Goal: Task Accomplishment & Management: Manage account settings

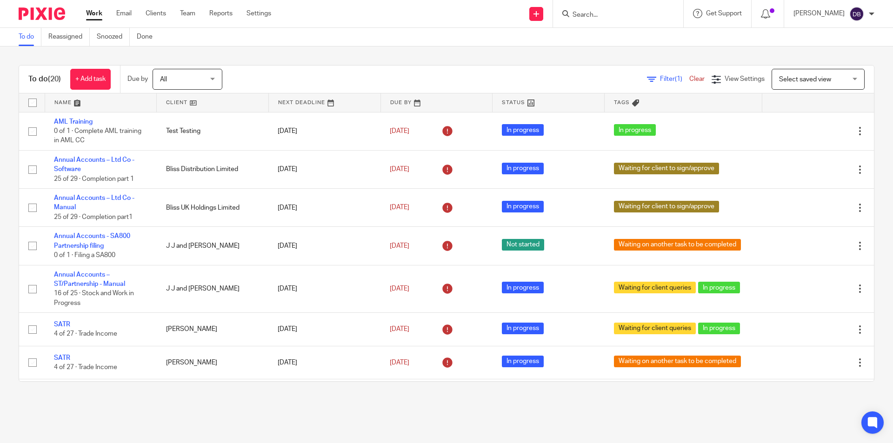
click at [613, 8] on form at bounding box center [621, 14] width 99 height 12
click at [598, 13] on input "Search" at bounding box center [614, 15] width 84 height 8
type input "ARW"
click at [496, 30] on div "To do Reassigned Snoozed Done" at bounding box center [446, 37] width 893 height 19
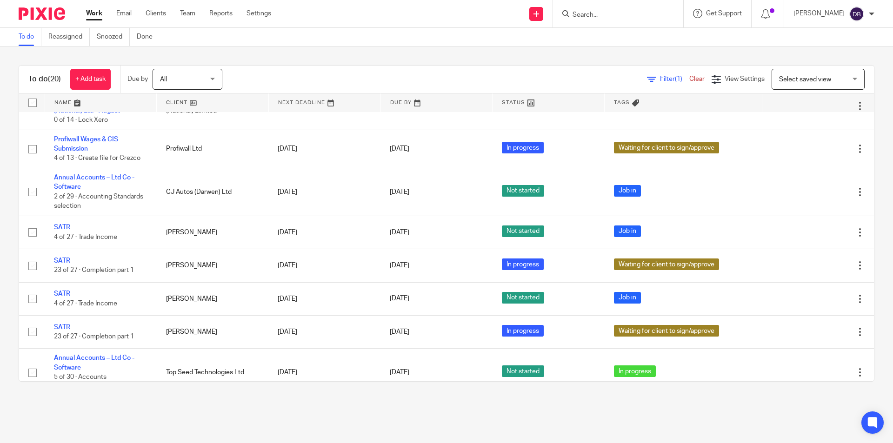
scroll to position [511, 0]
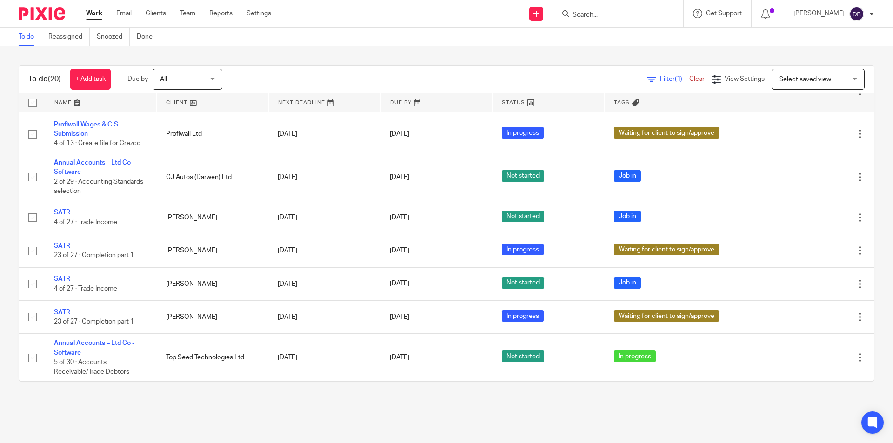
click at [89, 10] on link "Work" at bounding box center [94, 13] width 16 height 9
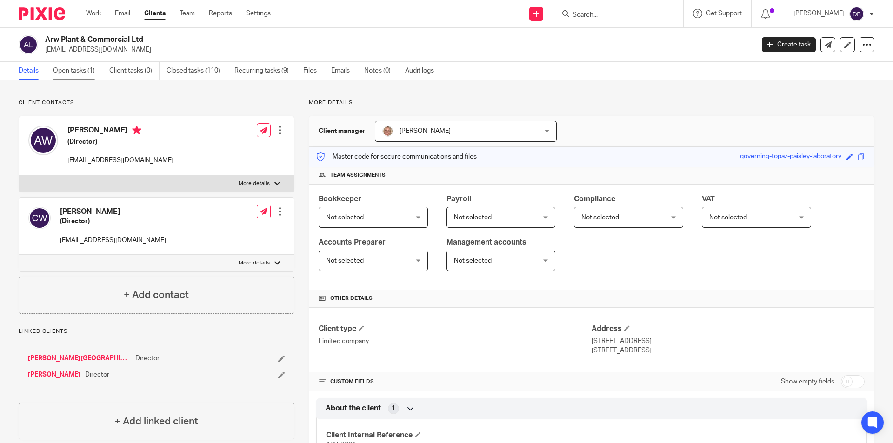
click at [80, 69] on link "Open tasks (1)" at bounding box center [77, 71] width 49 height 18
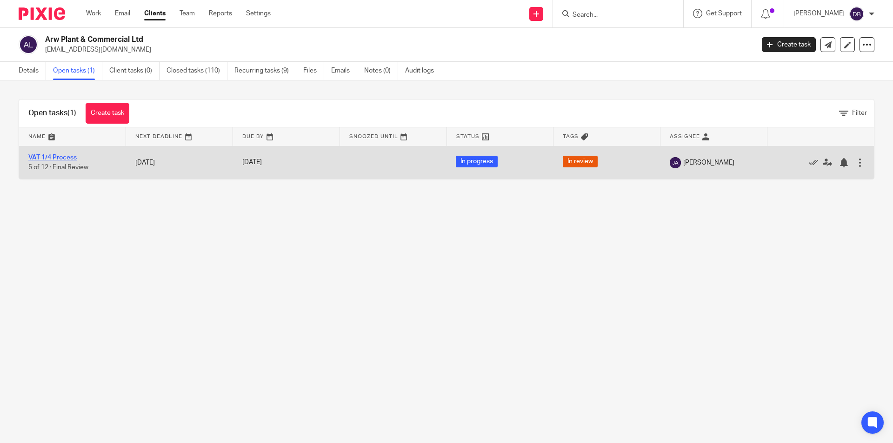
click at [60, 158] on link "VAT 1/4 Process" at bounding box center [52, 157] width 48 height 7
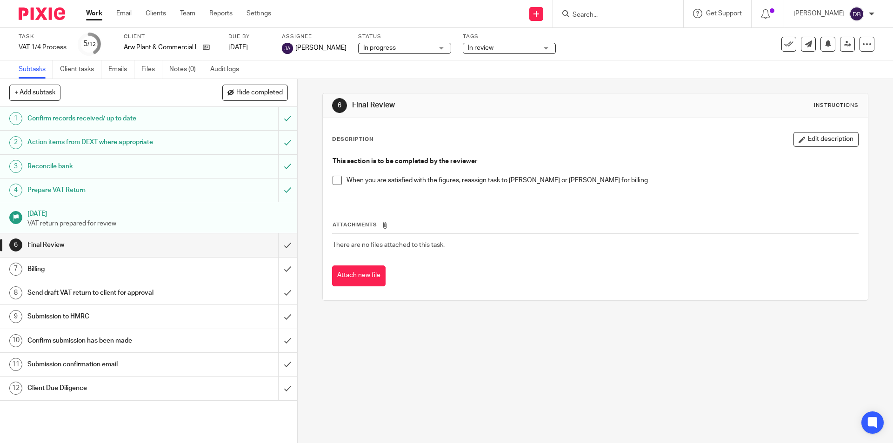
click at [335, 179] on span at bounding box center [336, 180] width 9 height 9
click at [277, 244] on input "submit" at bounding box center [148, 244] width 297 height 23
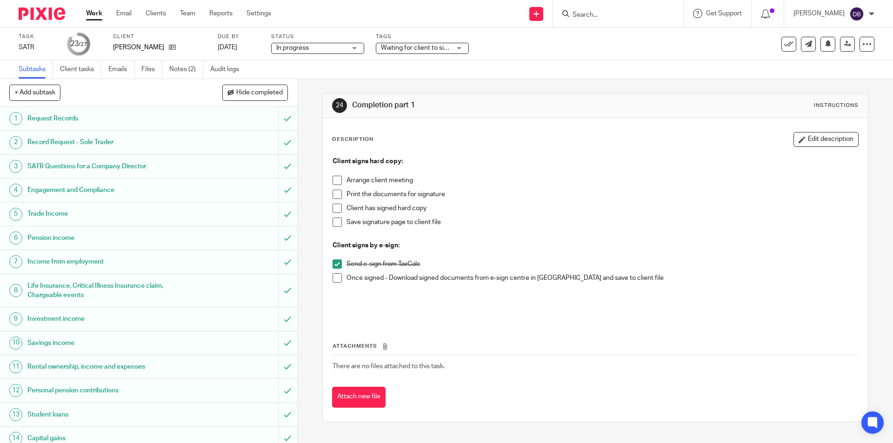
click at [433, 47] on span "Waiting for client to sign/approve" at bounding box center [429, 48] width 96 height 7
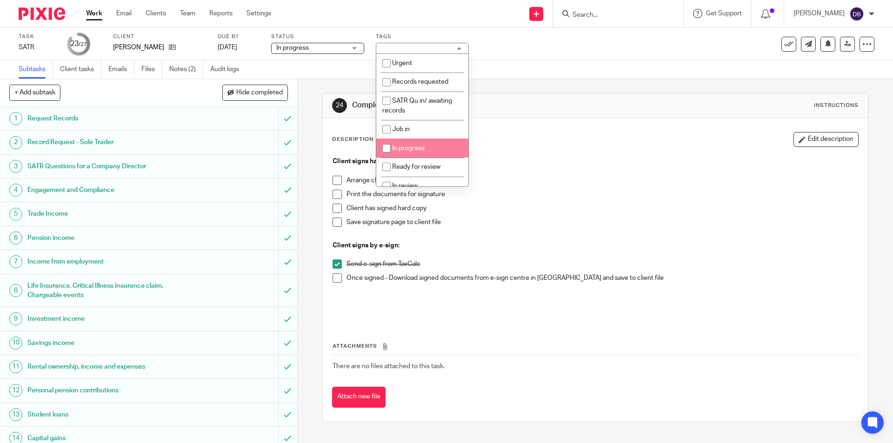
scroll to position [108, 0]
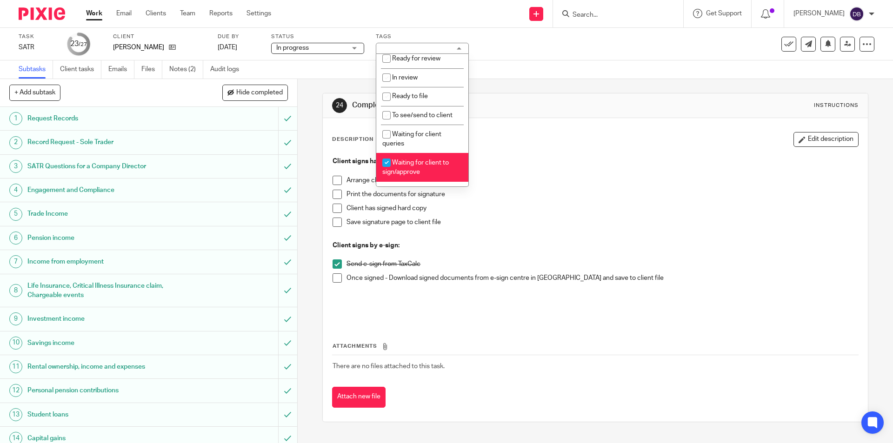
click at [414, 168] on li "Waiting for client to sign/approve" at bounding box center [422, 167] width 92 height 28
checkbox input "false"
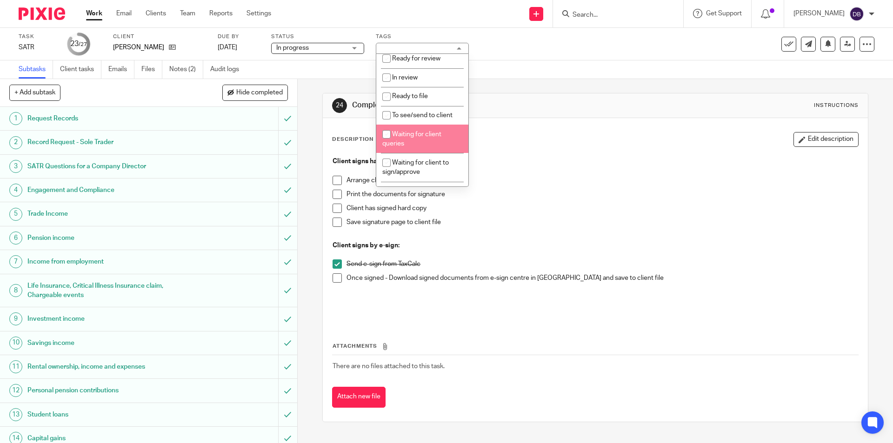
click at [300, 198] on div "24 Completion part 1 Instructions Description Edit description Client signs har…" at bounding box center [595, 261] width 595 height 364
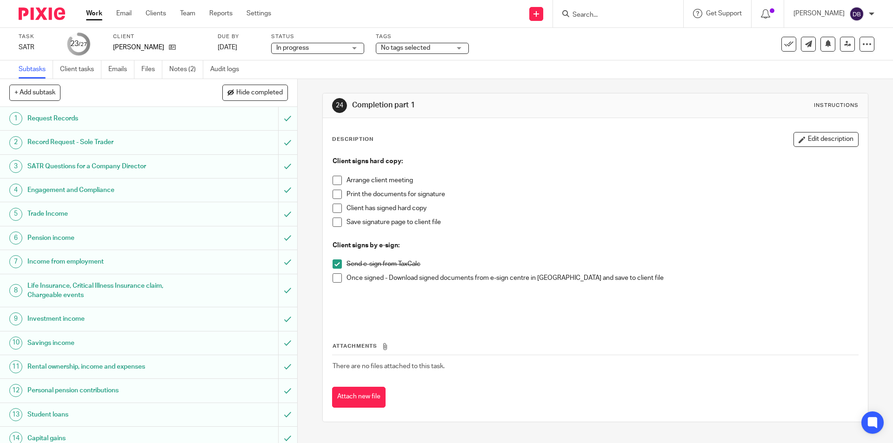
click at [334, 279] on span at bounding box center [336, 277] width 9 height 9
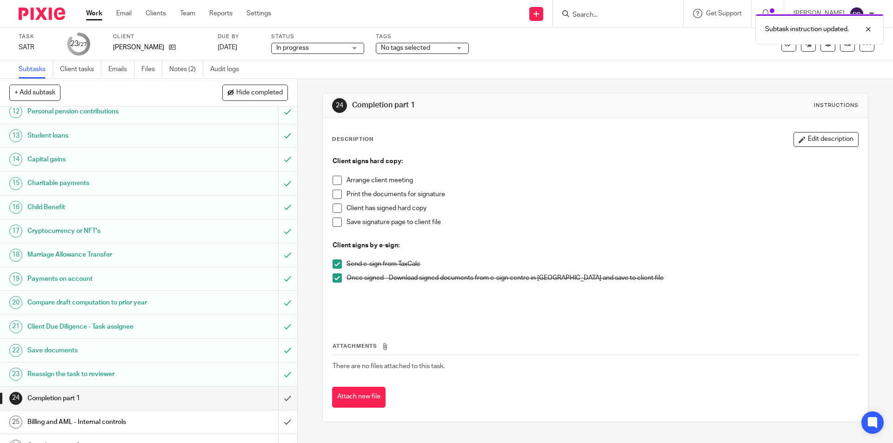
scroll to position [318, 0]
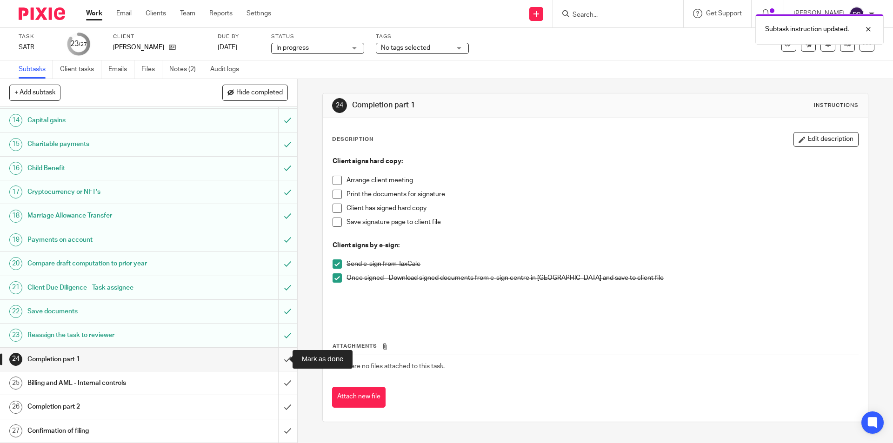
click at [279, 357] on input "submit" at bounding box center [148, 359] width 297 height 23
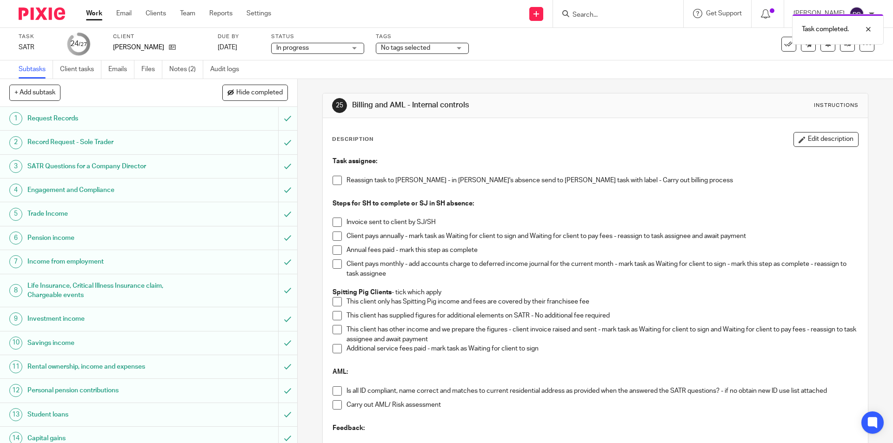
click at [332, 179] on span at bounding box center [336, 180] width 9 height 9
click at [419, 47] on span "No tags selected" at bounding box center [405, 48] width 49 height 7
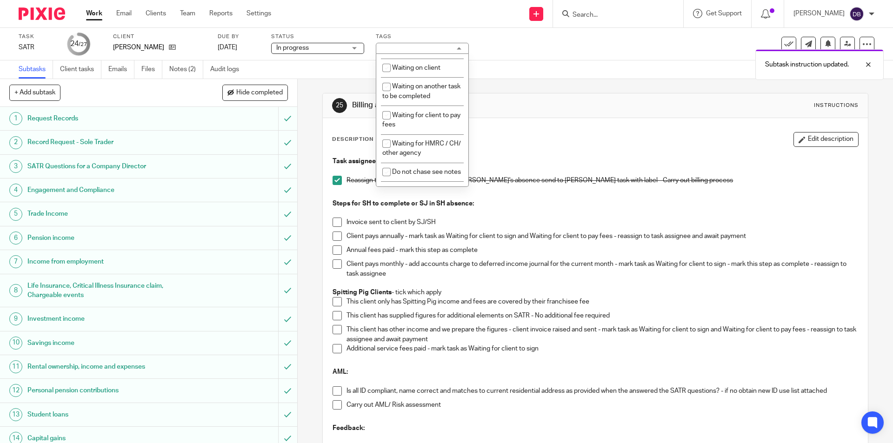
scroll to position [347, 0]
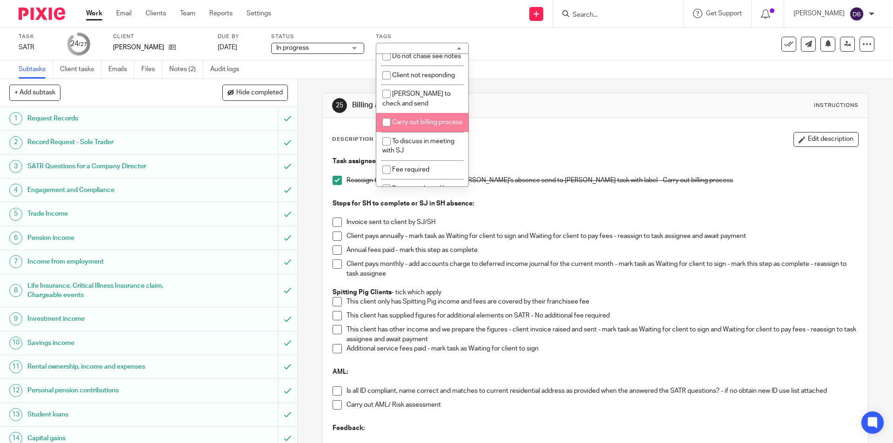
click at [402, 126] on span "Carry out billing process" at bounding box center [427, 122] width 70 height 7
checkbox input "true"
click at [311, 162] on div "25 Billing and AML - Internal controls Instructions Description Edit descriptio…" at bounding box center [595, 261] width 595 height 364
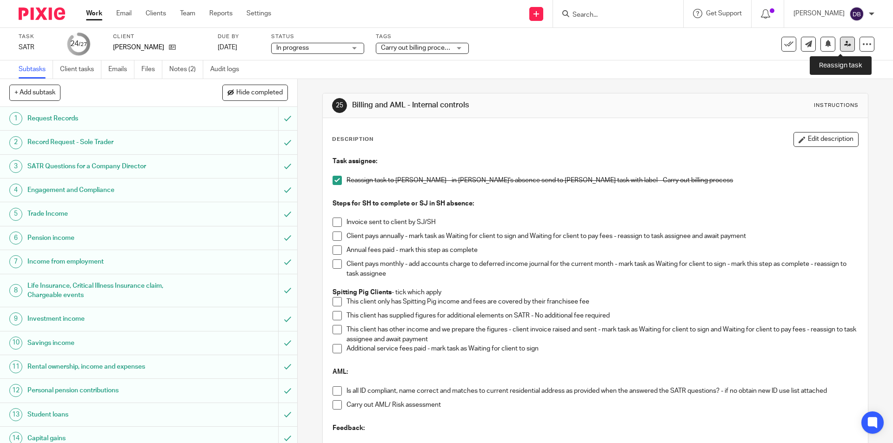
click at [844, 46] on icon at bounding box center [847, 43] width 7 height 7
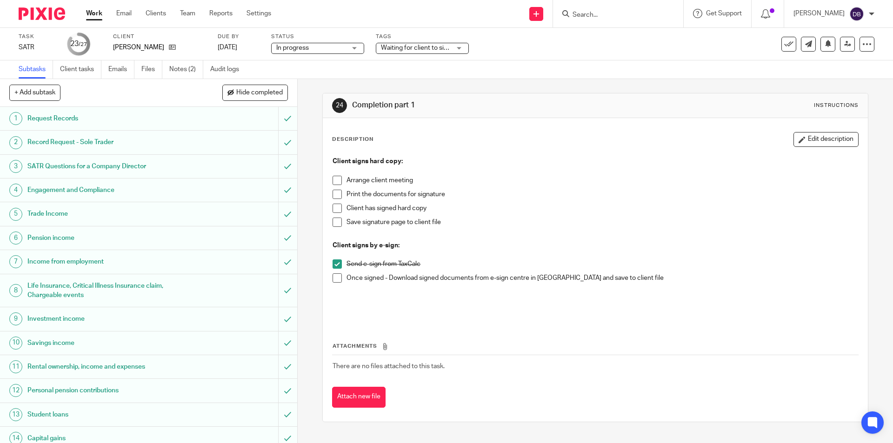
click at [425, 49] on span "Waiting for client to sign/approve" at bounding box center [429, 48] width 96 height 7
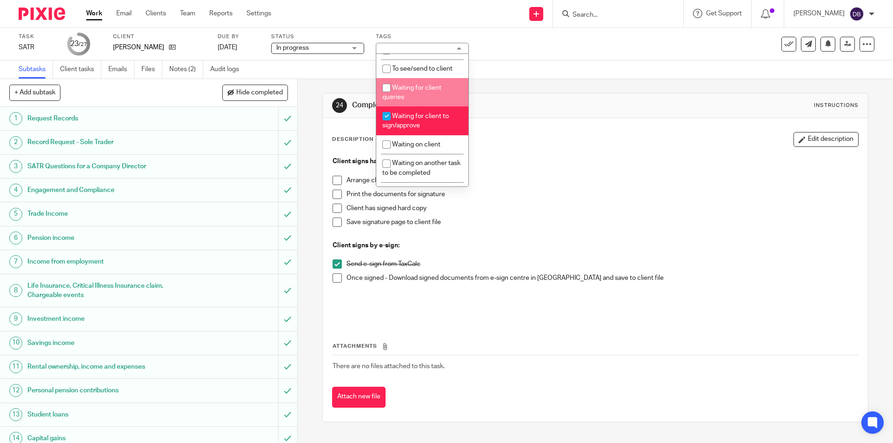
scroll to position [171, 0]
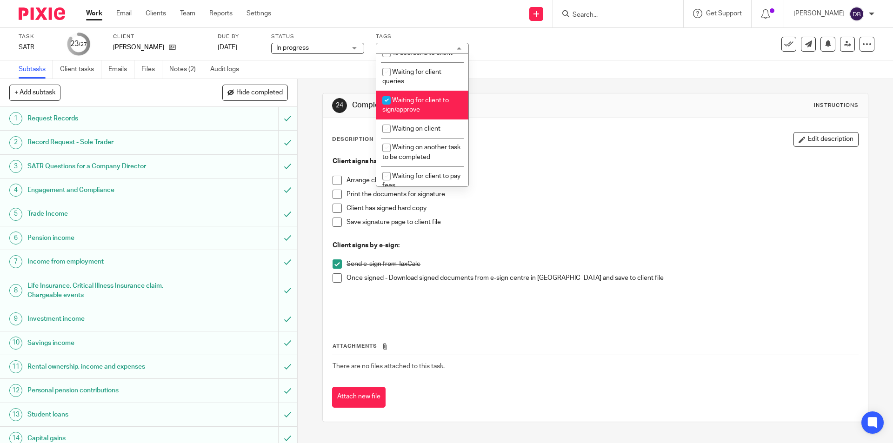
click at [419, 98] on span "Waiting for client to sign/approve" at bounding box center [415, 105] width 66 height 16
checkbox input "false"
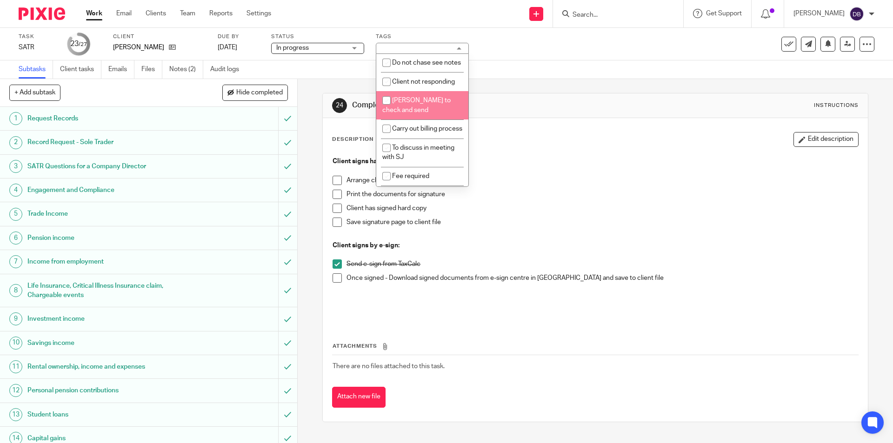
scroll to position [387, 0]
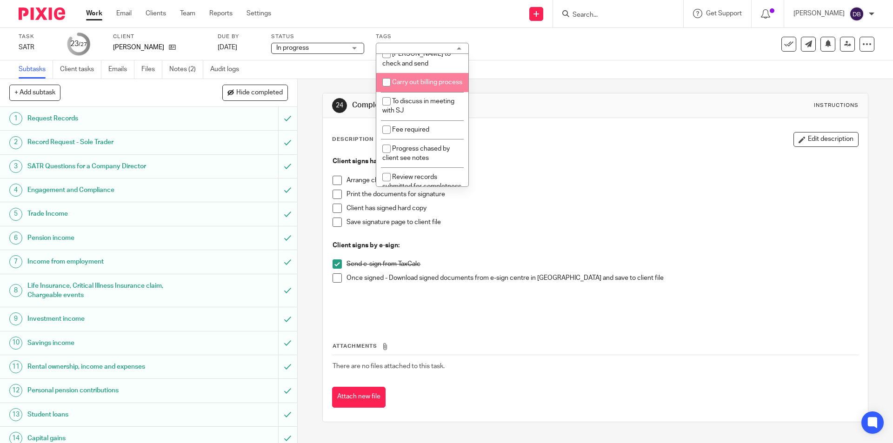
click at [405, 86] on span "Carry out billing process" at bounding box center [427, 82] width 70 height 7
checkbox input "true"
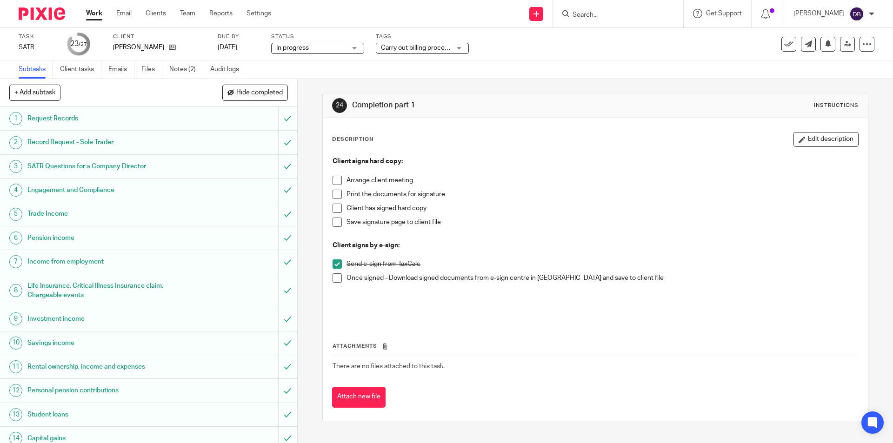
click at [304, 185] on div "24 Completion part 1 Instructions Description Edit description Client signs har…" at bounding box center [595, 261] width 595 height 364
click at [338, 278] on span at bounding box center [336, 277] width 9 height 9
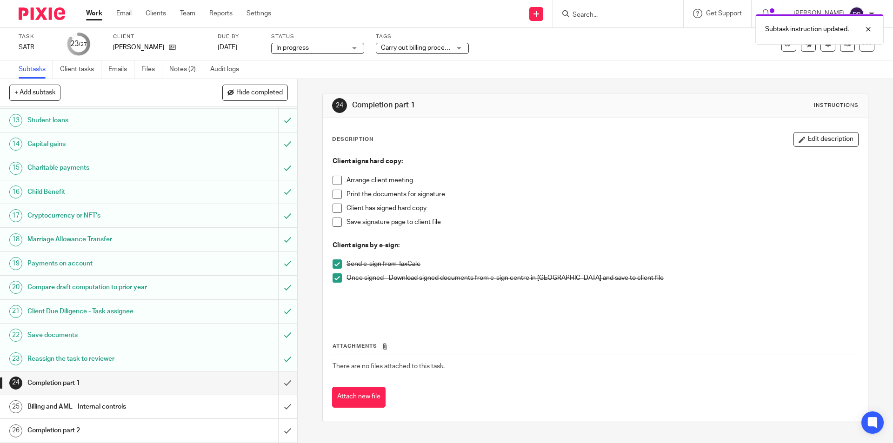
scroll to position [318, 0]
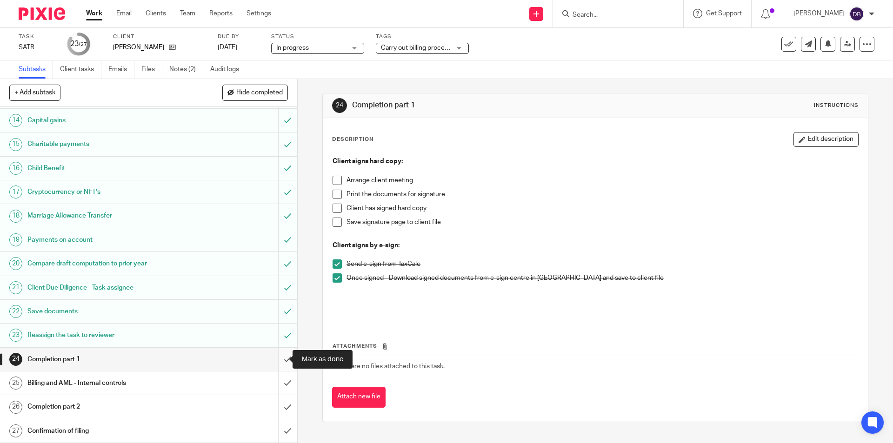
click at [275, 360] on input "submit" at bounding box center [148, 359] width 297 height 23
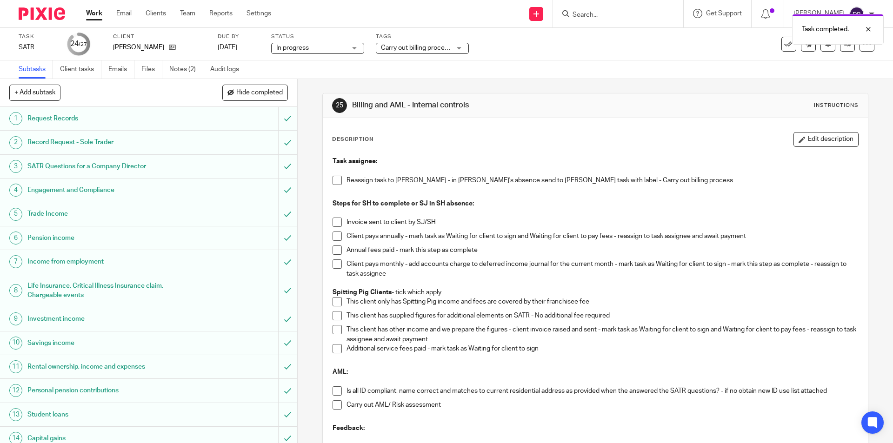
scroll to position [78, 0]
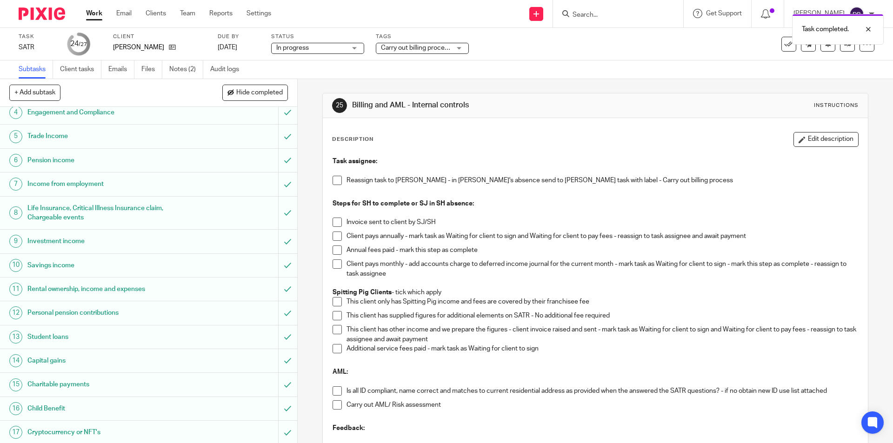
click at [333, 178] on span at bounding box center [336, 180] width 9 height 9
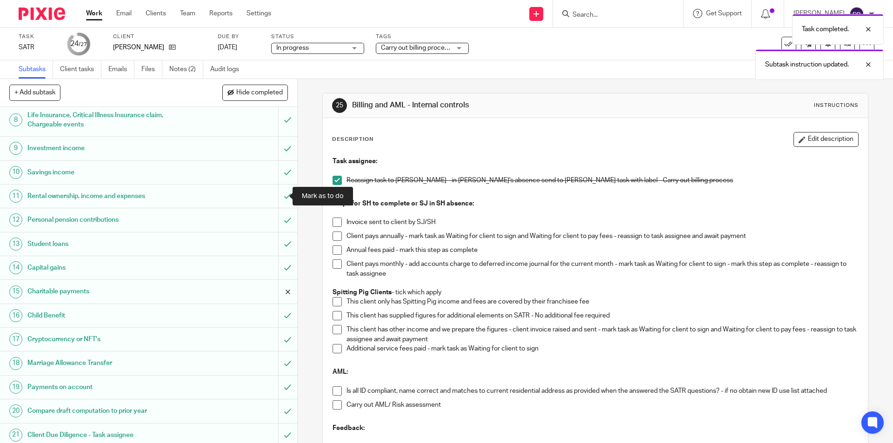
scroll to position [279, 0]
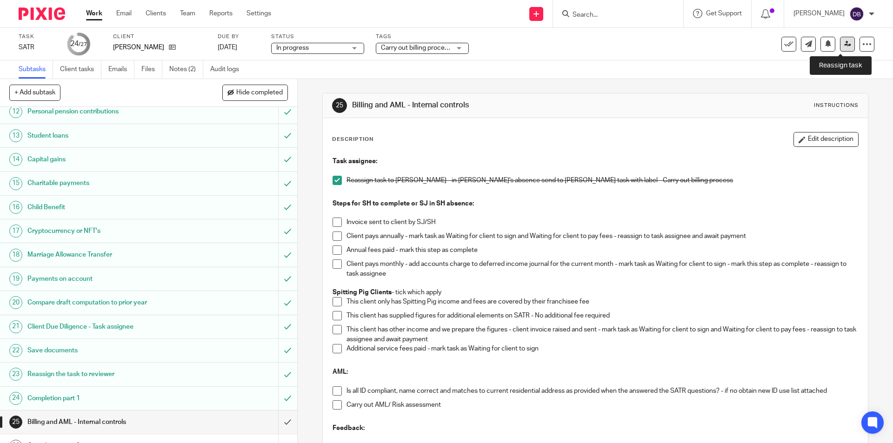
click at [844, 44] on icon at bounding box center [847, 43] width 7 height 7
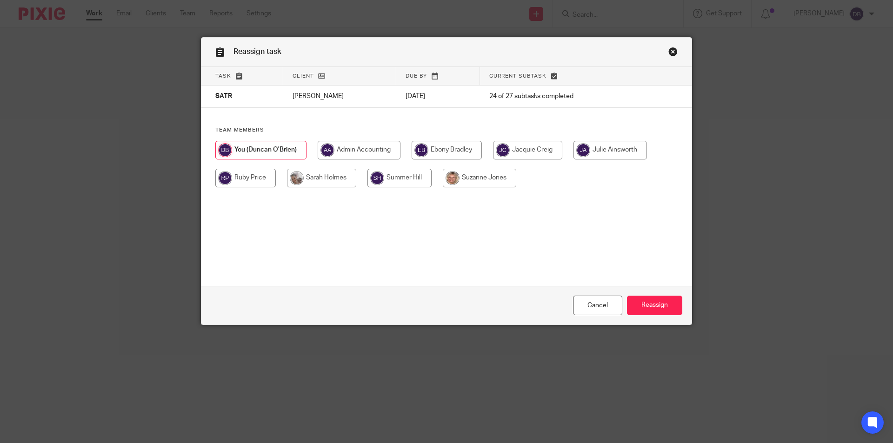
click at [319, 174] on input "radio" at bounding box center [321, 178] width 69 height 19
radio input "true"
click at [648, 305] on input "Reassign" at bounding box center [654, 306] width 55 height 20
click at [332, 176] on input "radio" at bounding box center [321, 178] width 69 height 19
radio input "true"
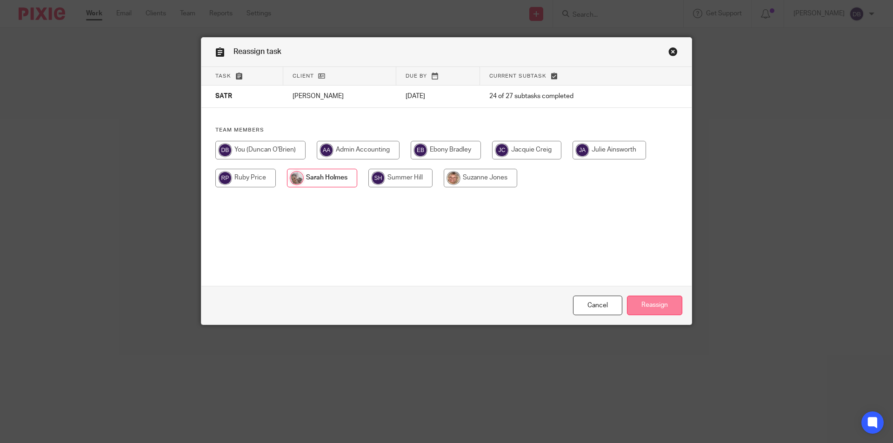
click at [642, 302] on input "Reassign" at bounding box center [654, 306] width 55 height 20
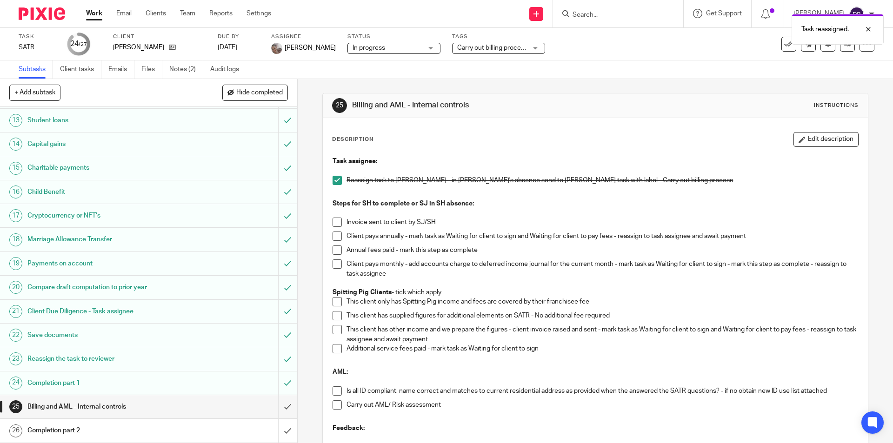
scroll to position [318, 0]
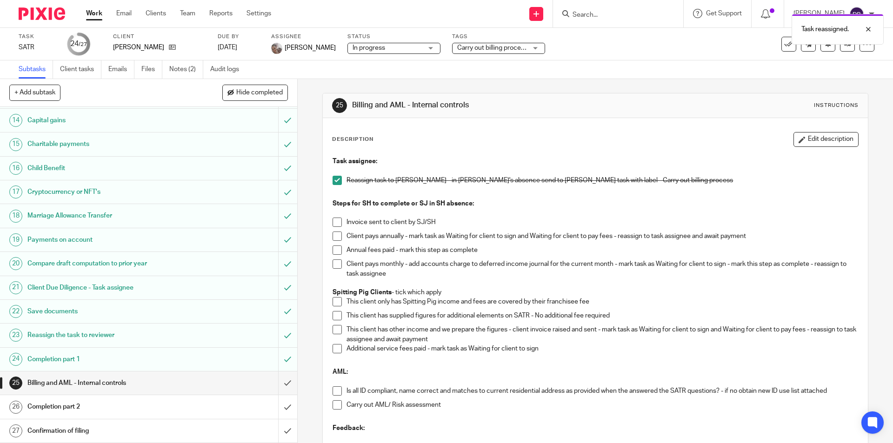
click at [136, 410] on h1 "Completion part 2" at bounding box center [107, 407] width 161 height 14
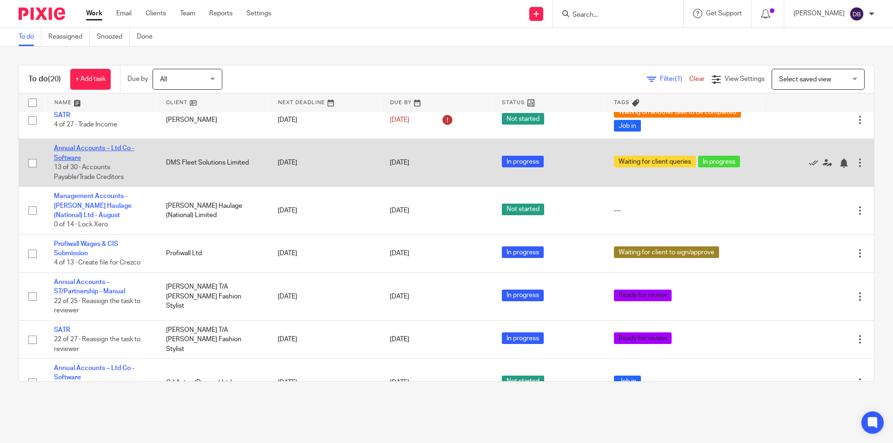
scroll to position [469, 0]
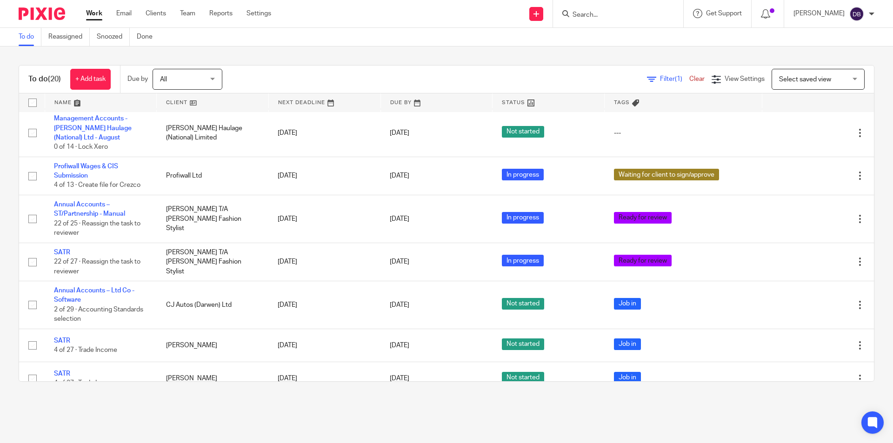
click at [94, 12] on link "Work" at bounding box center [94, 13] width 16 height 9
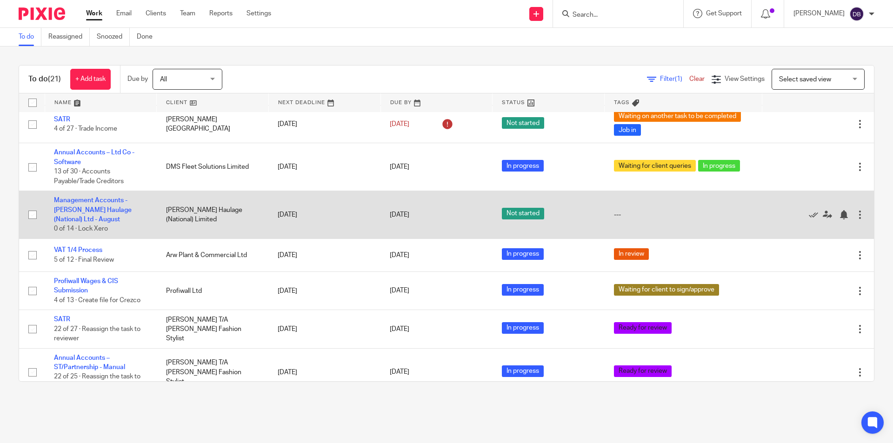
scroll to position [419, 0]
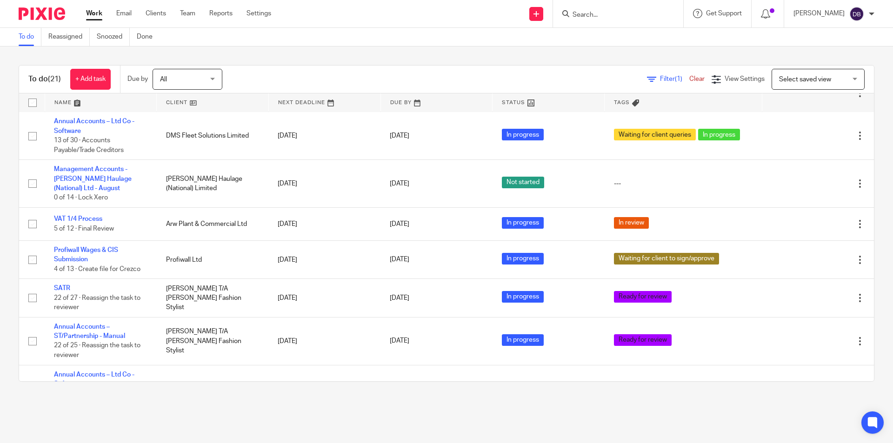
click at [90, 14] on link "Work" at bounding box center [94, 13] width 16 height 9
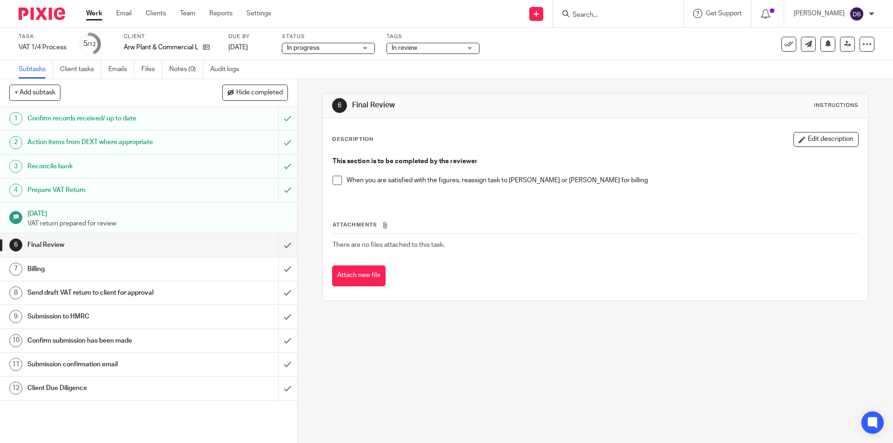
click at [455, 41] on div "Tags In review Urgent Records requested SATR Qu in/ awaiting records Job in In …" at bounding box center [432, 44] width 93 height 22
click at [452, 46] on span "In review" at bounding box center [427, 48] width 70 height 10
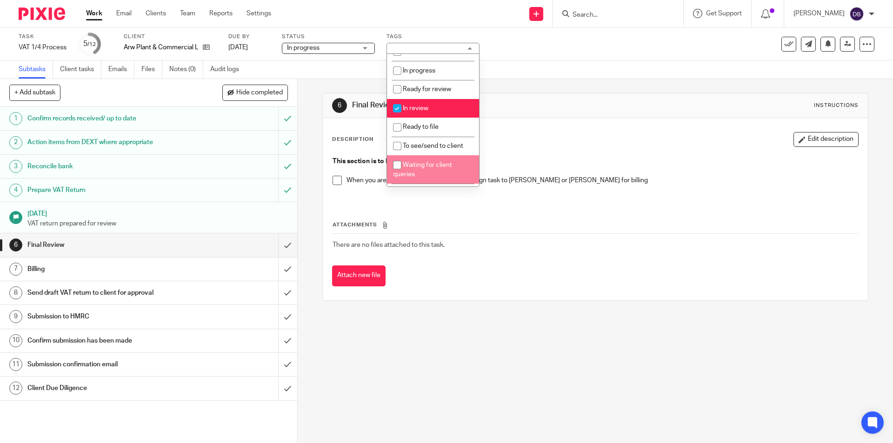
scroll to position [108, 0]
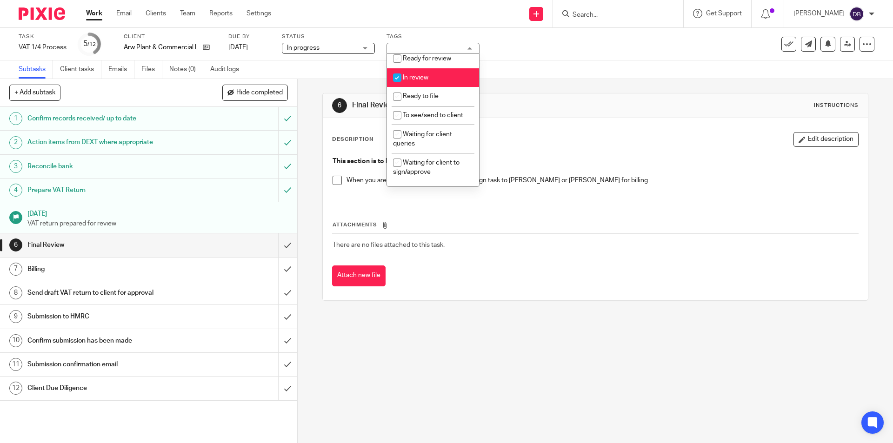
click at [428, 75] on span "In review" at bounding box center [416, 77] width 26 height 7
checkbox input "false"
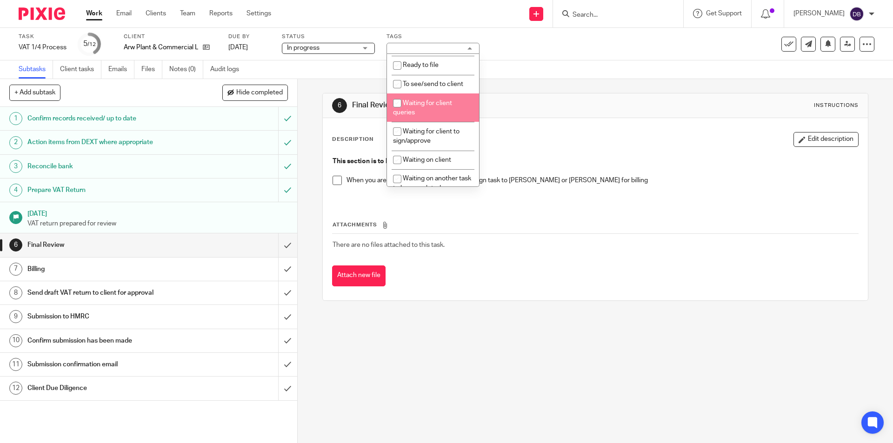
scroll to position [155, 0]
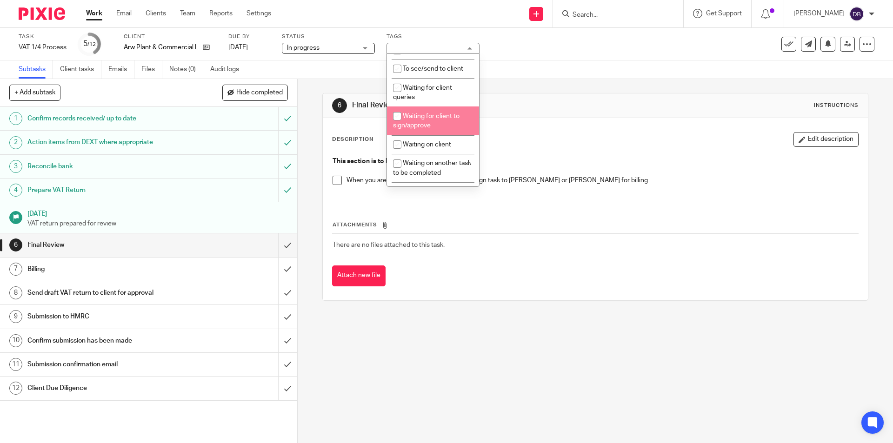
click at [434, 116] on span "Waiting for client to sign/approve" at bounding box center [426, 121] width 66 height 16
checkbox input "true"
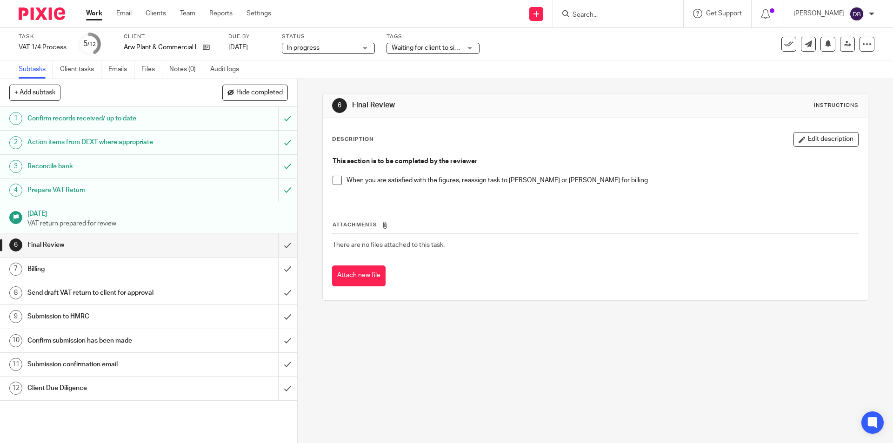
click at [298, 183] on div "6 Final Review Instructions Description Edit description This section is to be …" at bounding box center [595, 261] width 595 height 364
click at [336, 180] on span at bounding box center [336, 180] width 9 height 9
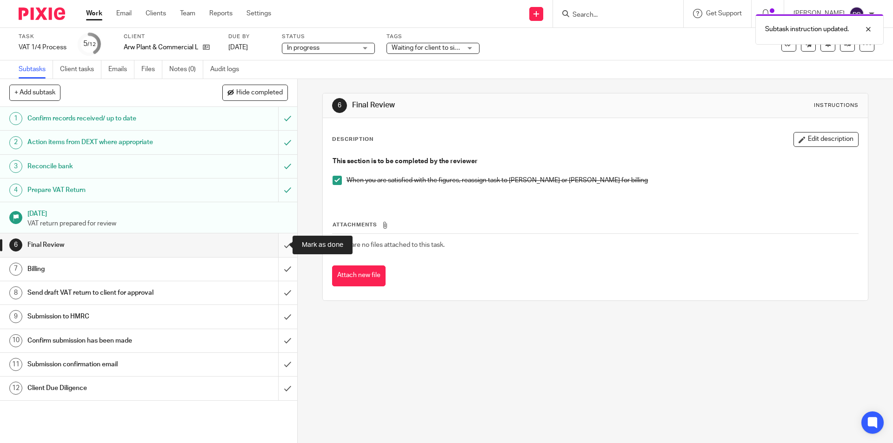
click at [278, 244] on input "submit" at bounding box center [148, 244] width 297 height 23
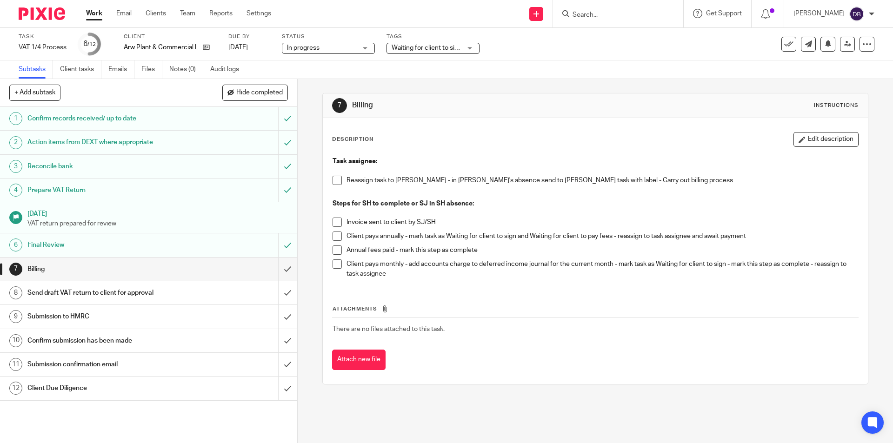
click at [457, 50] on span "Waiting for client to sign/approve" at bounding box center [440, 48] width 96 height 7
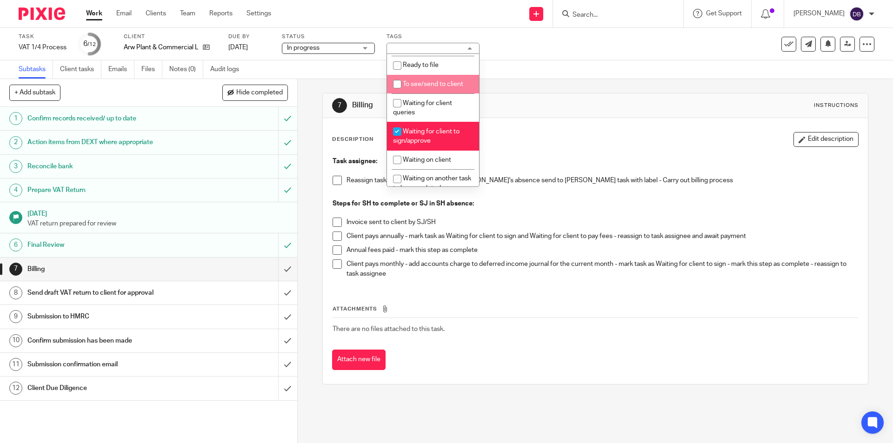
scroll to position [155, 0]
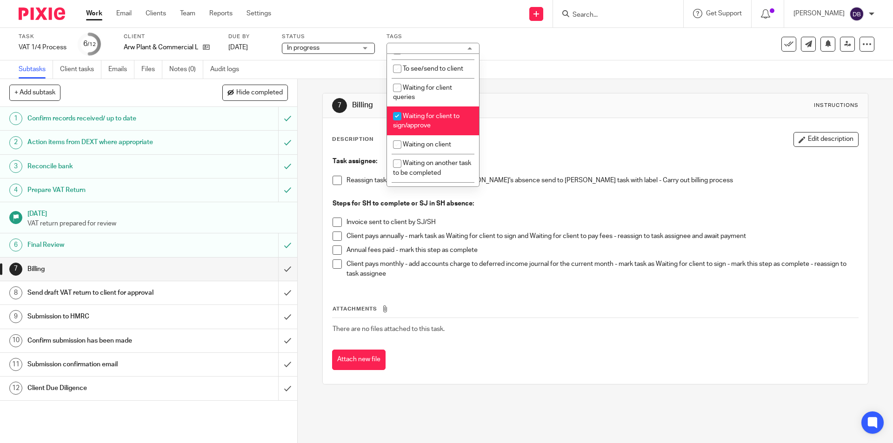
click at [436, 123] on li "Waiting for client to sign/approve" at bounding box center [433, 120] width 92 height 28
checkbox input "false"
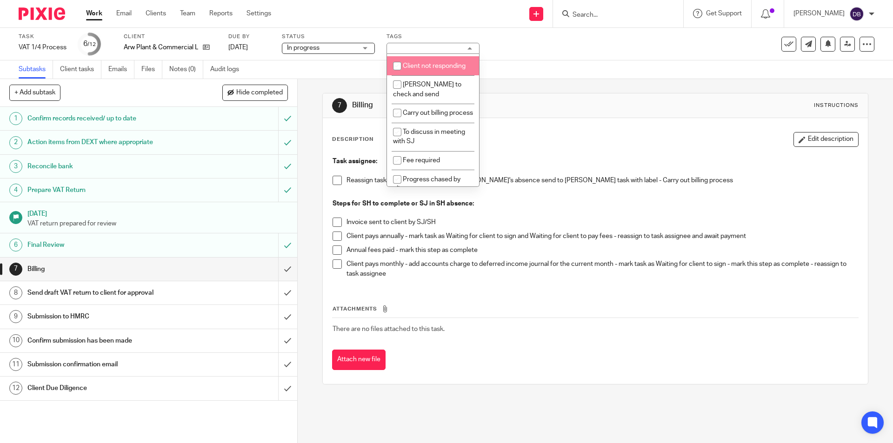
scroll to position [387, 0]
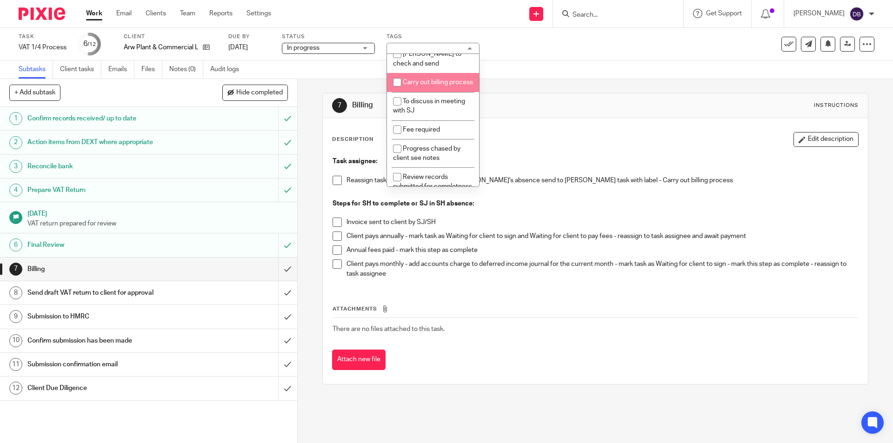
click at [428, 86] on span "Carry out billing process" at bounding box center [438, 82] width 70 height 7
checkbox input "true"
click at [306, 188] on div "7 Billing Instructions Description Edit description Task assignee: Reassign tas…" at bounding box center [595, 261] width 595 height 364
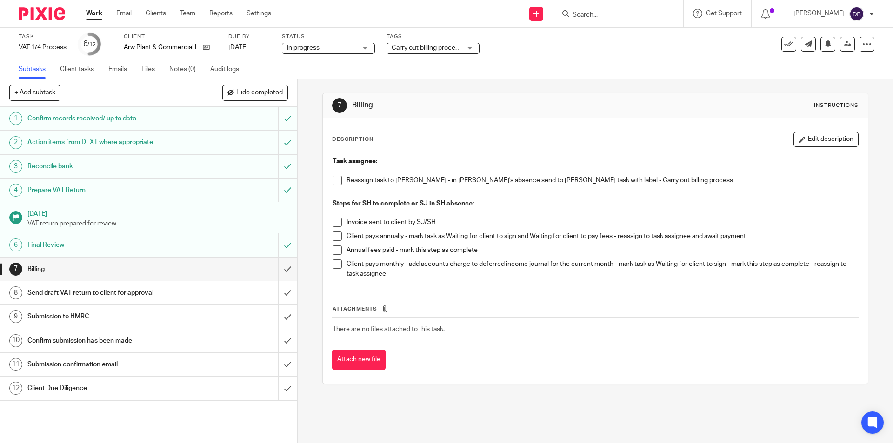
click at [337, 180] on span at bounding box center [336, 180] width 9 height 9
click at [844, 45] on icon at bounding box center [847, 43] width 7 height 7
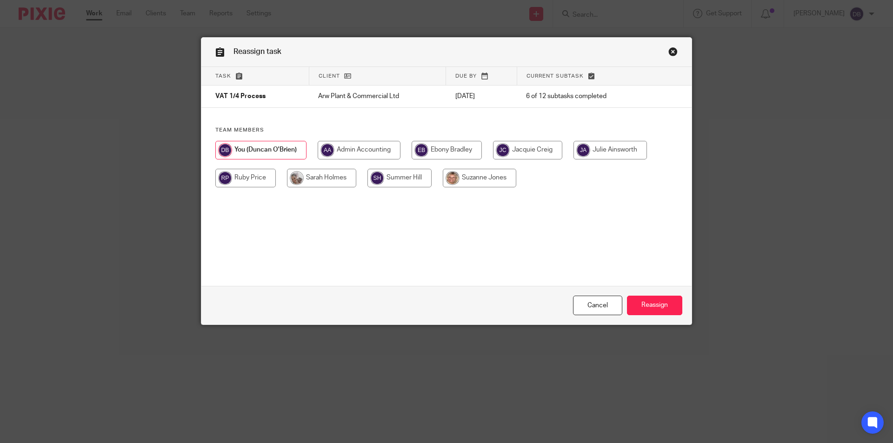
click at [329, 177] on input "radio" at bounding box center [321, 178] width 69 height 19
radio input "true"
click at [655, 300] on input "Reassign" at bounding box center [654, 306] width 55 height 20
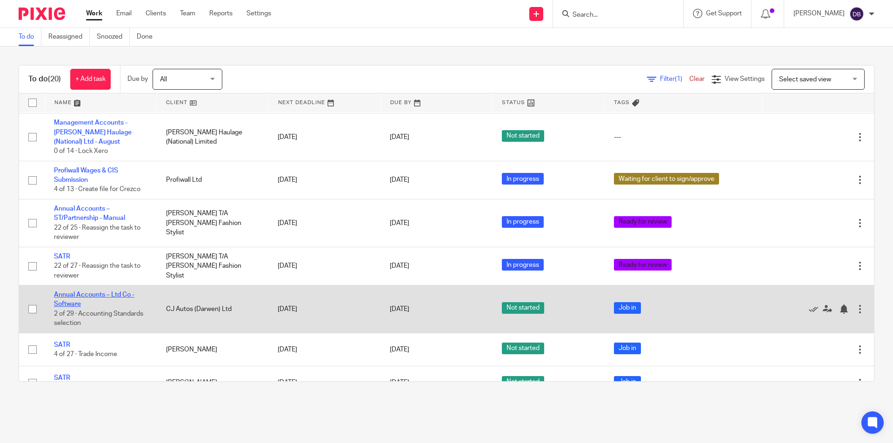
scroll to position [531, 0]
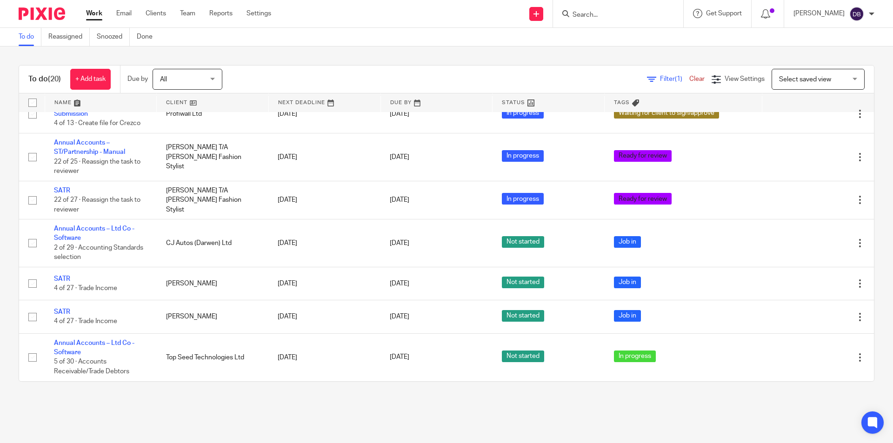
click at [96, 12] on link "Work" at bounding box center [94, 13] width 16 height 9
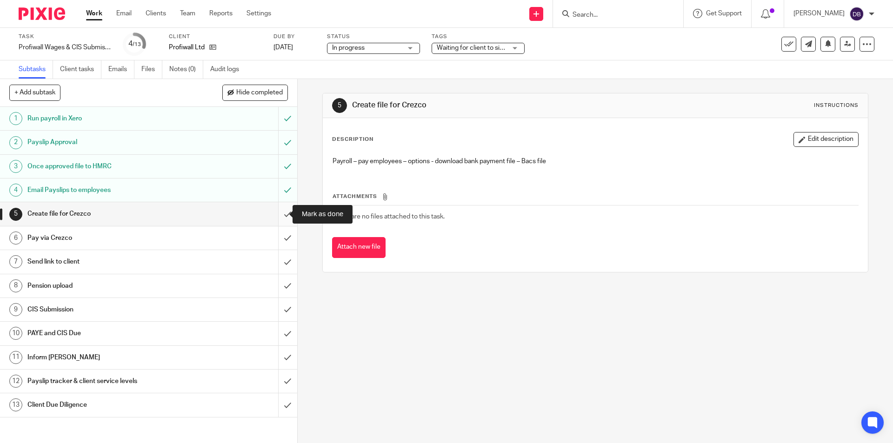
click at [276, 215] on input "submit" at bounding box center [148, 213] width 297 height 23
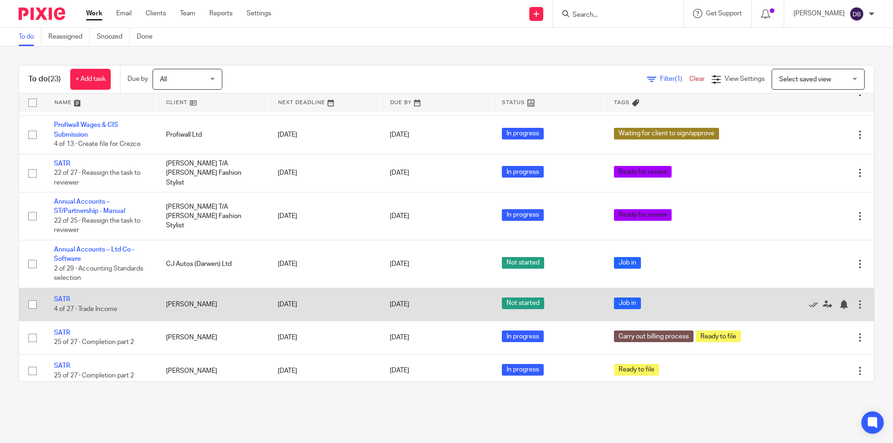
scroll to position [645, 0]
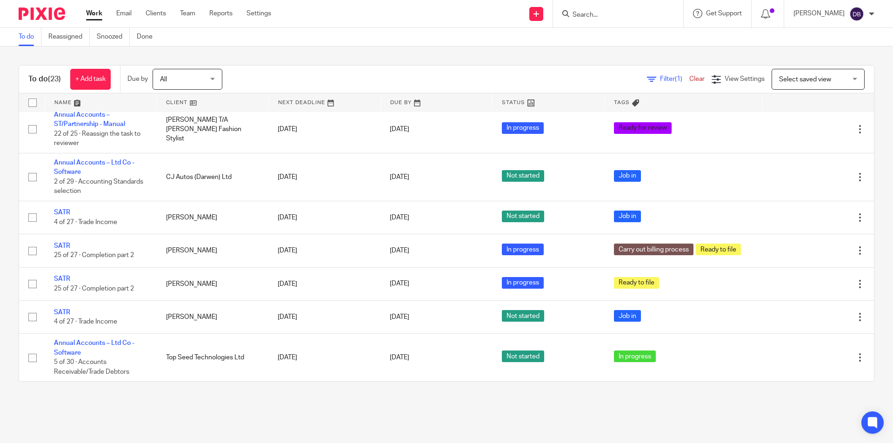
click at [601, 13] on input "Search" at bounding box center [614, 15] width 84 height 8
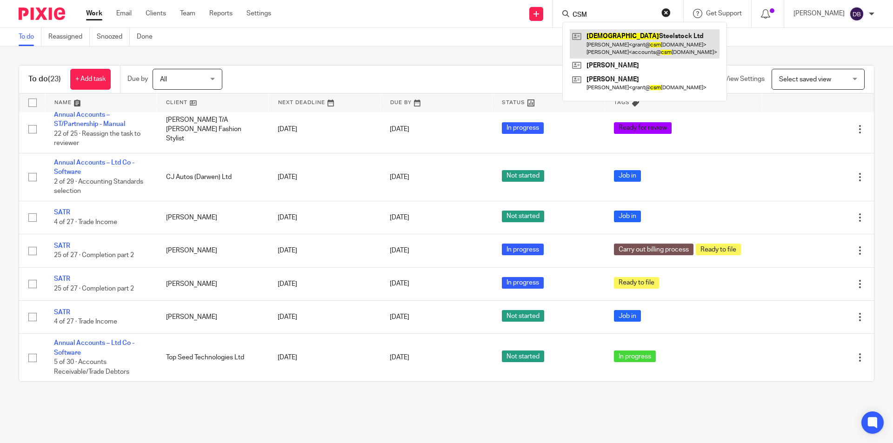
type input "CSM"
click at [605, 42] on link at bounding box center [645, 43] width 150 height 29
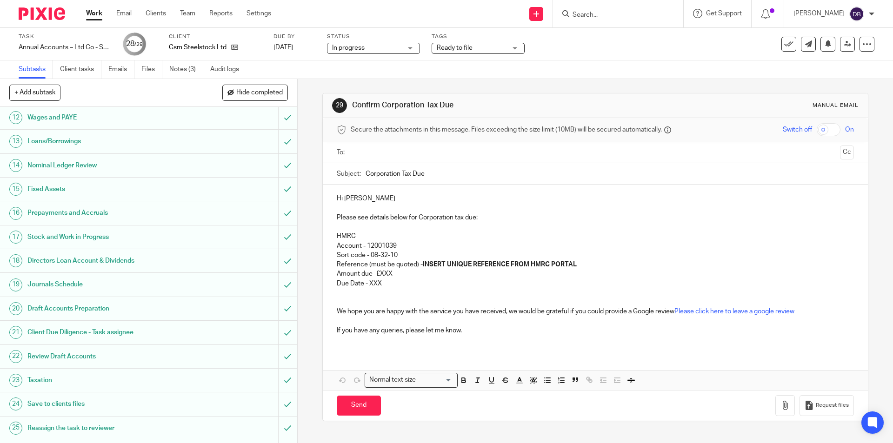
scroll to position [356, 0]
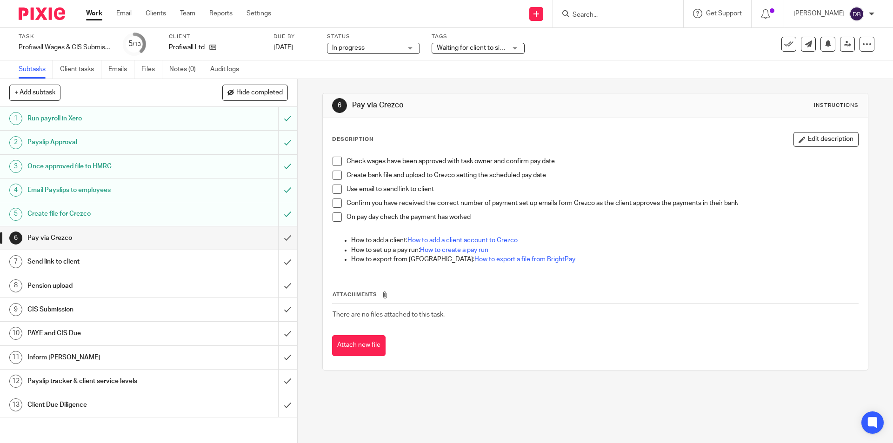
click at [332, 162] on span at bounding box center [336, 161] width 9 height 9
click at [333, 173] on span at bounding box center [336, 175] width 9 height 9
click at [205, 241] on div "Pay via Crezco" at bounding box center [147, 238] width 241 height 14
click at [190, 265] on div "Send link to client" at bounding box center [147, 262] width 241 height 14
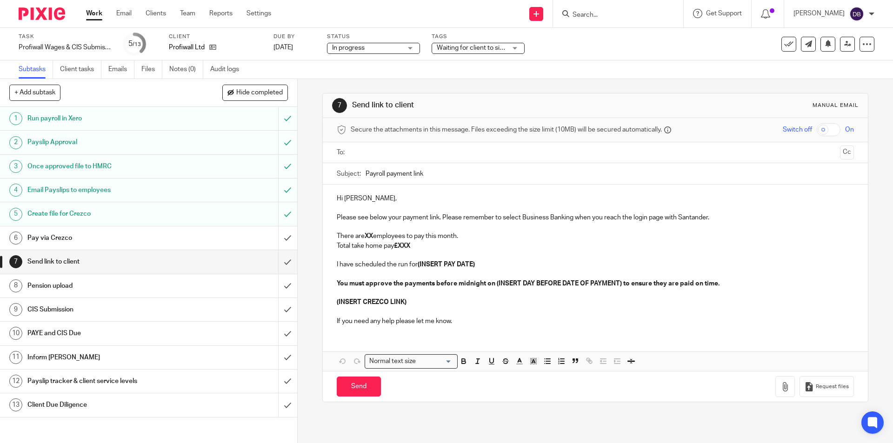
click at [388, 154] on input "text" at bounding box center [595, 152] width 482 height 11
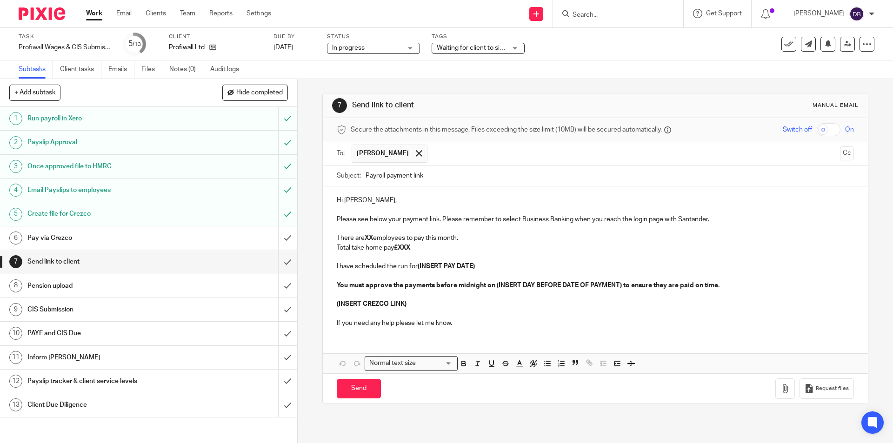
click at [366, 197] on p "Hi Justin," at bounding box center [595, 200] width 517 height 9
click at [363, 236] on p "There are XX employees to pay this month." at bounding box center [595, 237] width 517 height 9
click at [419, 243] on p "There are 8 employees to pay this month. You have confirmed that you will pay C…" at bounding box center [595, 237] width 517 height 9
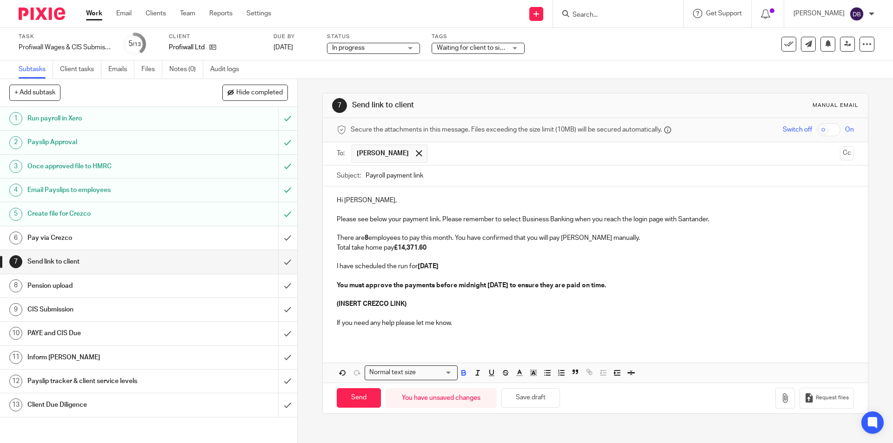
click at [453, 238] on p "There are 8 employees to pay this month. You have confirmed that you will pay C…" at bounding box center [595, 237] width 517 height 9
click at [507, 237] on p "There are 8 employees to pay this month excluding Connor as you have confirmed …" at bounding box center [595, 237] width 517 height 9
click at [420, 304] on p "(INSERT CREZCO LINK)" at bounding box center [595, 303] width 517 height 9
drag, startPoint x: 404, startPoint y: 301, endPoint x: 335, endPoint y: 304, distance: 69.3
click at [337, 304] on p "(INSERT CREZCO LINK)" at bounding box center [595, 303] width 517 height 9
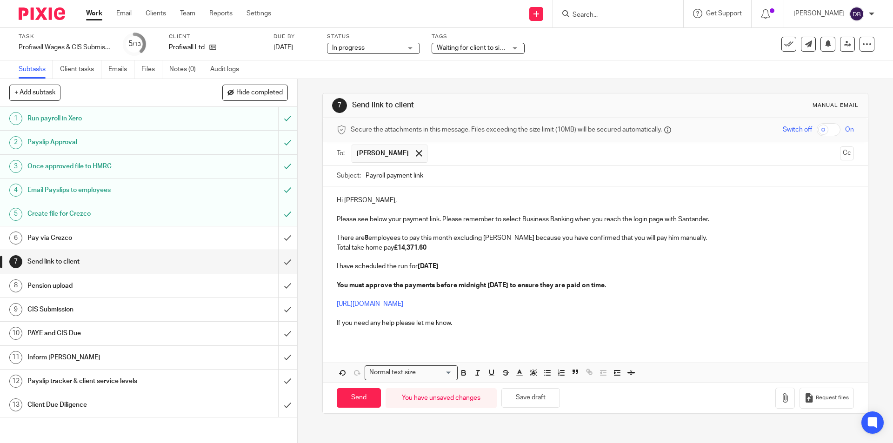
click at [459, 328] on p at bounding box center [595, 332] width 517 height 9
click at [362, 395] on input "Send" at bounding box center [359, 398] width 44 height 20
type input "Sent"
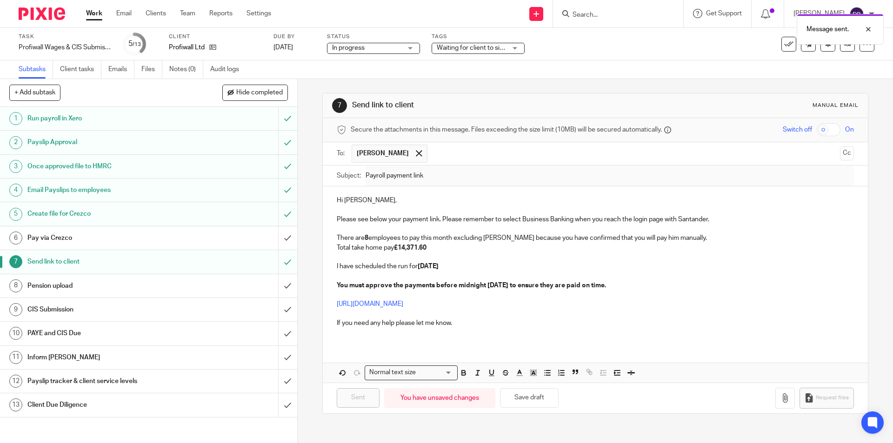
click at [254, 239] on div "Pay via Crezco" at bounding box center [147, 238] width 241 height 14
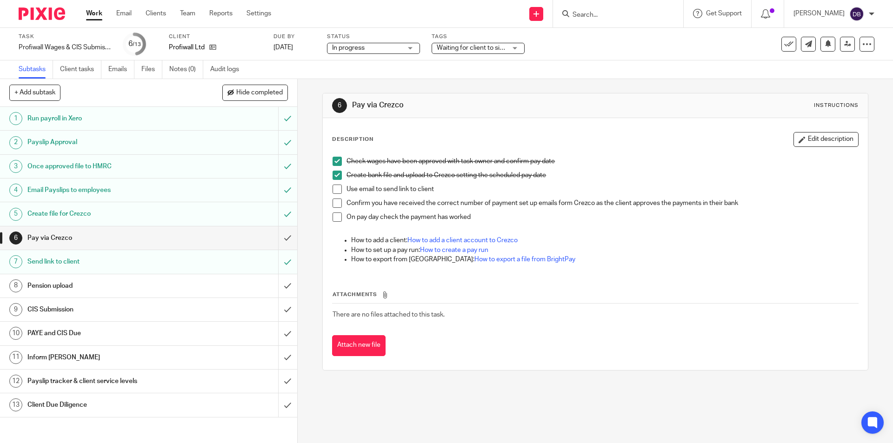
click at [334, 191] on span at bounding box center [336, 189] width 9 height 9
click at [315, 315] on div "6 Pay via [GEOGRAPHIC_DATA] Instructions Description Edit description Check wag…" at bounding box center [595, 261] width 595 height 364
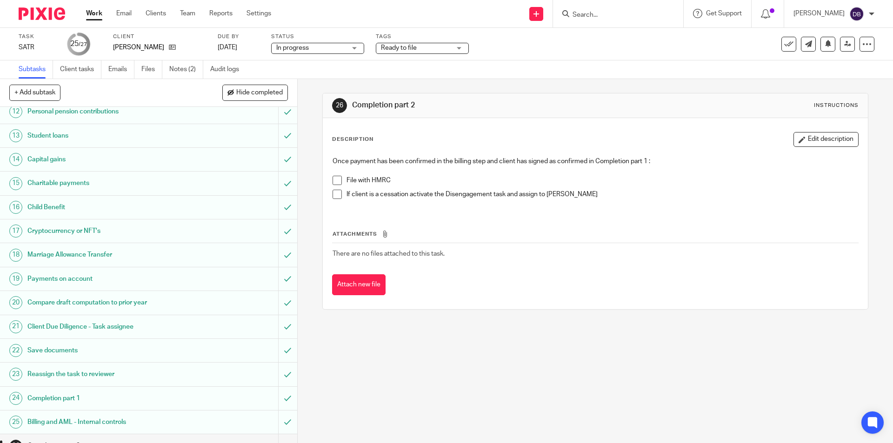
scroll to position [318, 0]
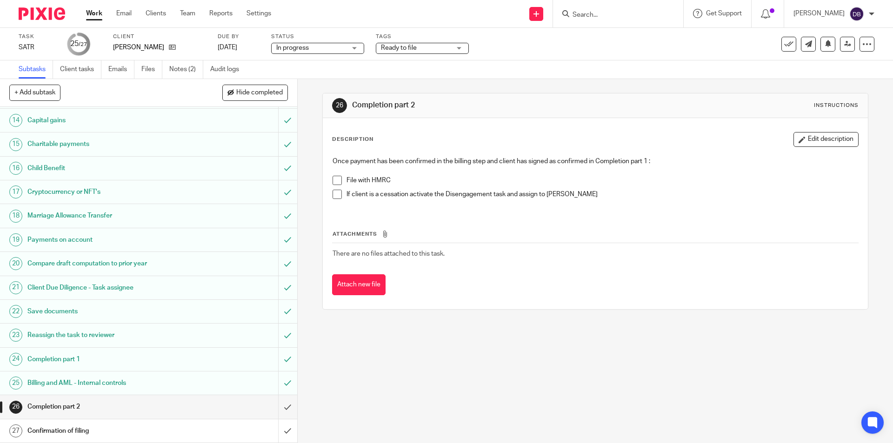
click at [437, 49] on span "Ready to file" at bounding box center [416, 48] width 70 height 10
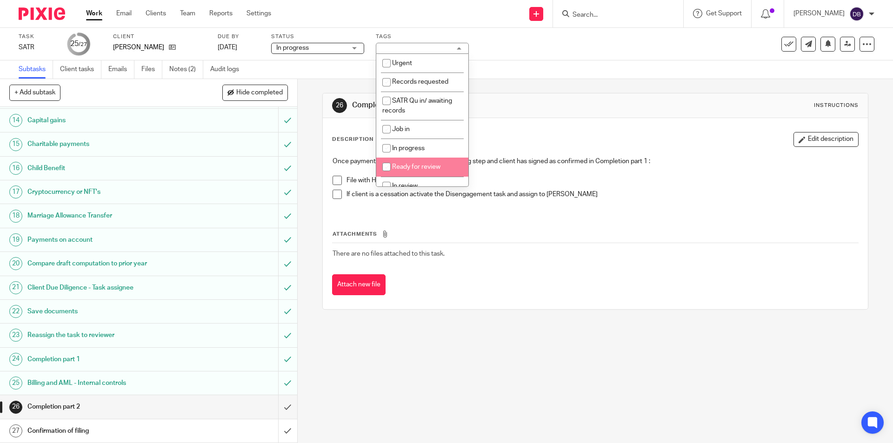
scroll to position [108, 0]
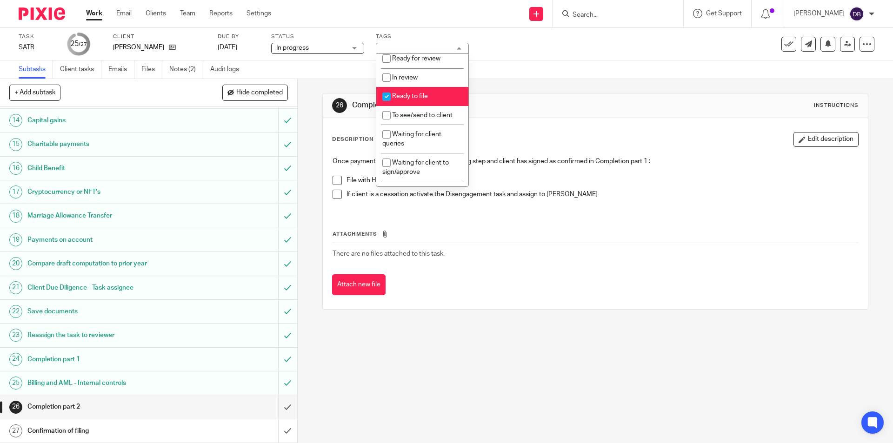
drag, startPoint x: 417, startPoint y: 97, endPoint x: 388, endPoint y: 100, distance: 29.0
click at [417, 95] on span "Ready to file" at bounding box center [410, 96] width 36 height 7
checkbox input "false"
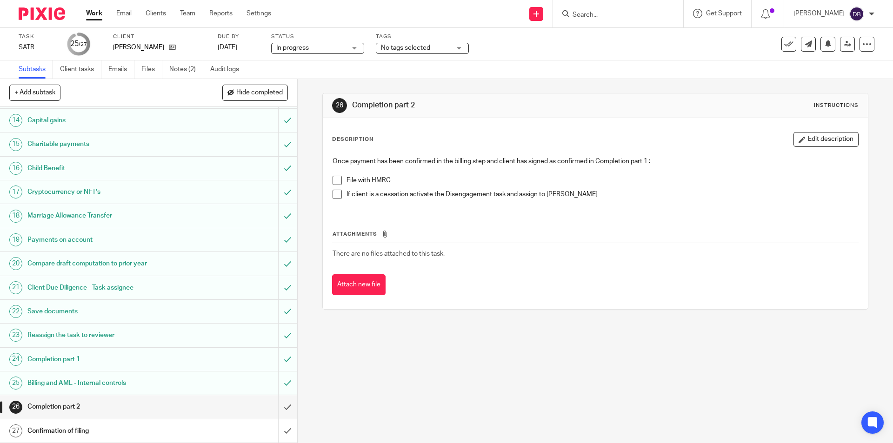
click at [311, 176] on div "26 Completion part 2 Instructions Description Edit description Once payment has…" at bounding box center [595, 261] width 595 height 364
click at [333, 182] on span at bounding box center [336, 180] width 9 height 9
click at [275, 407] on input "submit" at bounding box center [148, 406] width 297 height 23
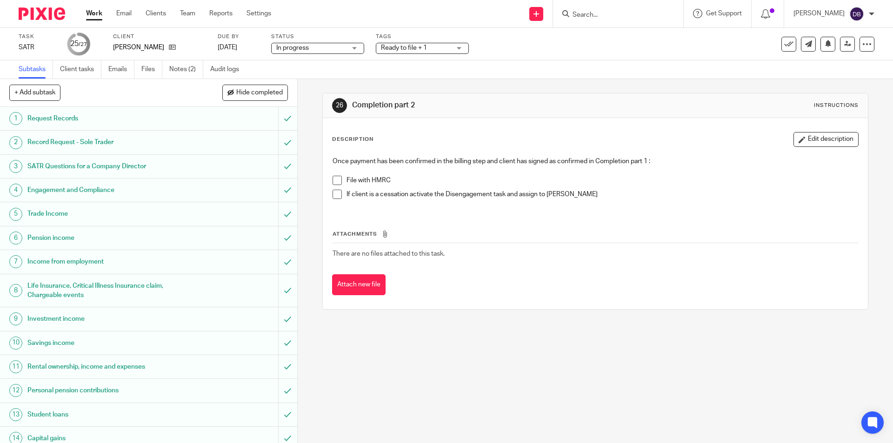
click at [432, 47] on span "Ready to file + 1" at bounding box center [416, 48] width 70 height 10
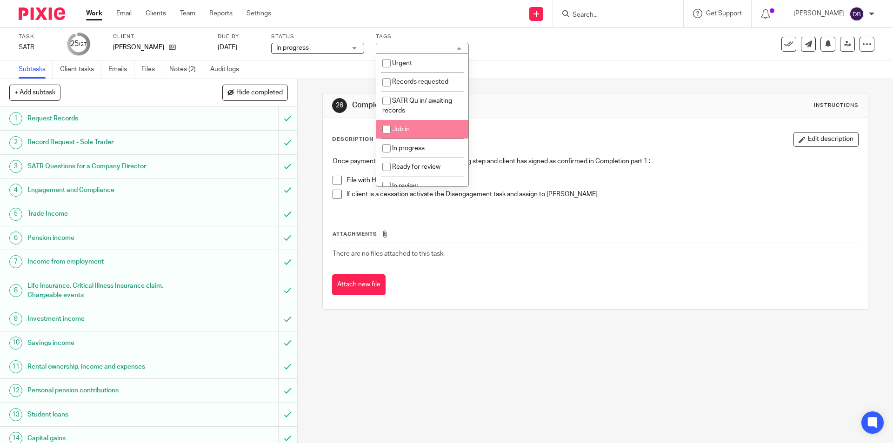
scroll to position [108, 0]
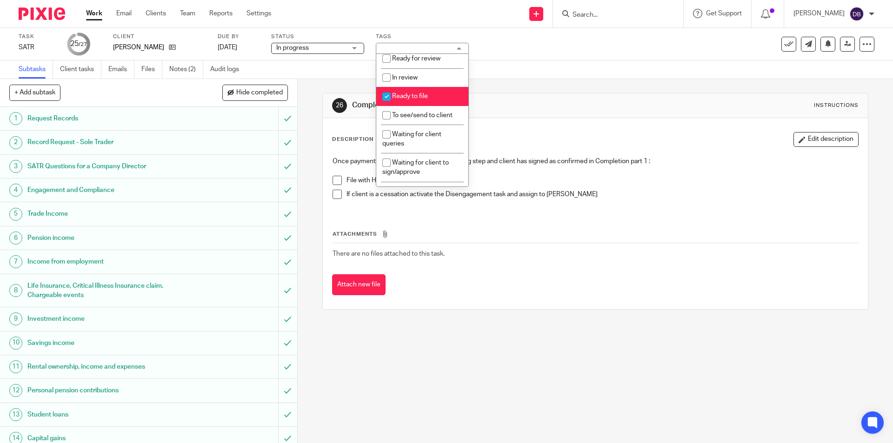
click at [403, 92] on li "Ready to file" at bounding box center [422, 96] width 92 height 19
checkbox input "false"
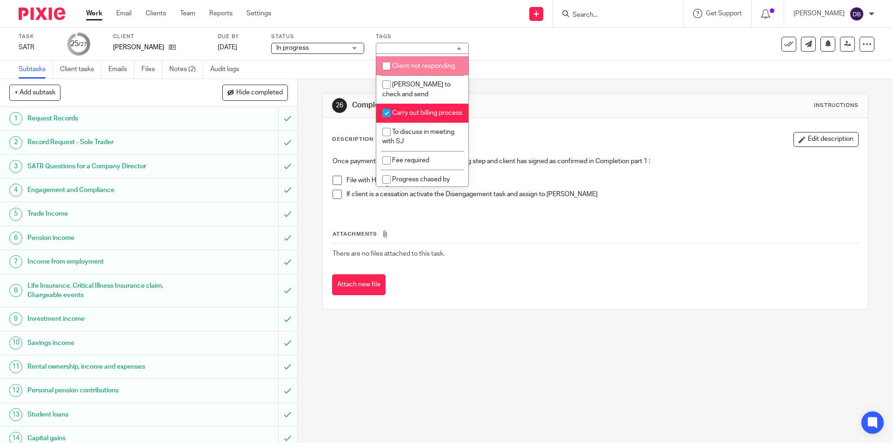
scroll to position [403, 0]
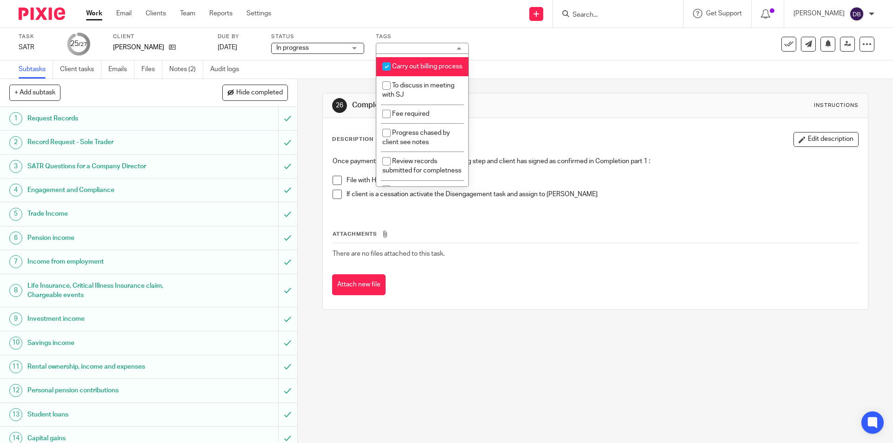
click at [408, 76] on li "Carry out billing process" at bounding box center [422, 66] width 92 height 19
checkbox input "false"
click at [306, 164] on div "26 Completion part 2 Instructions Description Edit description Once payment has…" at bounding box center [595, 261] width 595 height 364
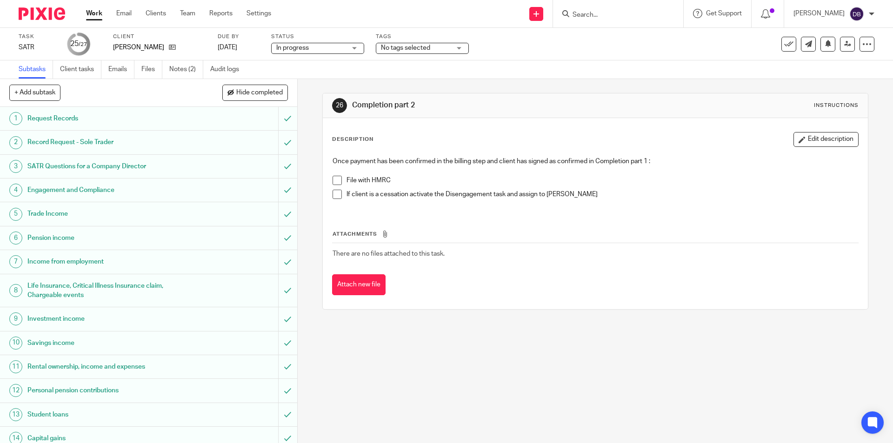
click at [332, 180] on span at bounding box center [336, 180] width 9 height 9
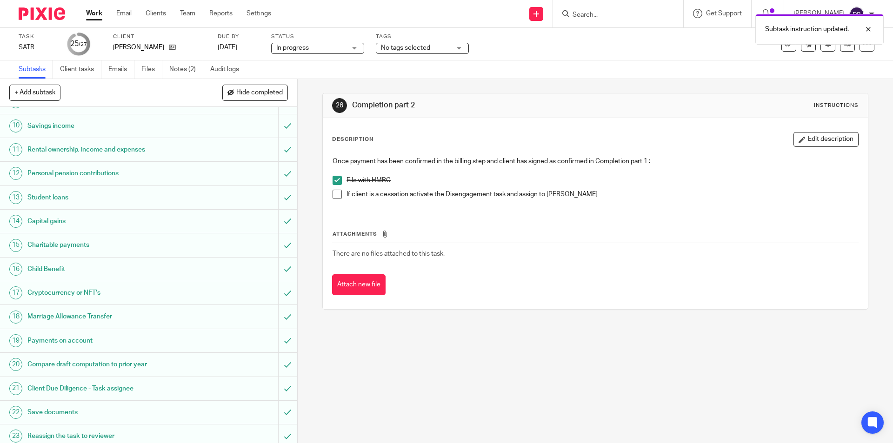
scroll to position [318, 0]
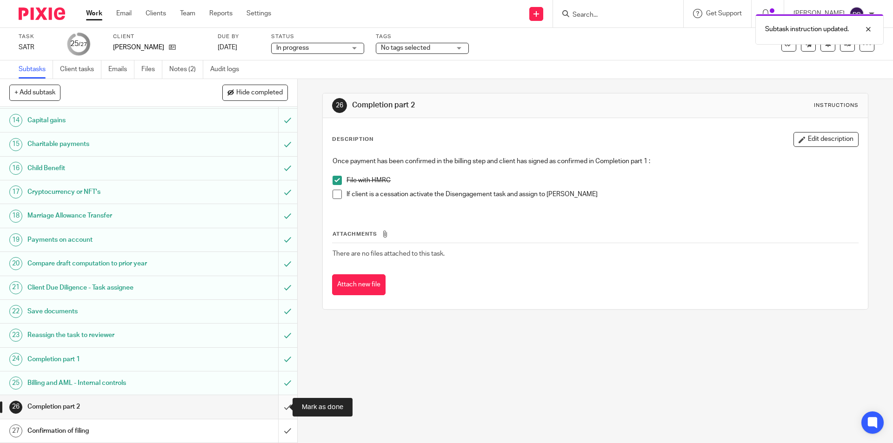
click at [279, 408] on input "submit" at bounding box center [148, 406] width 297 height 23
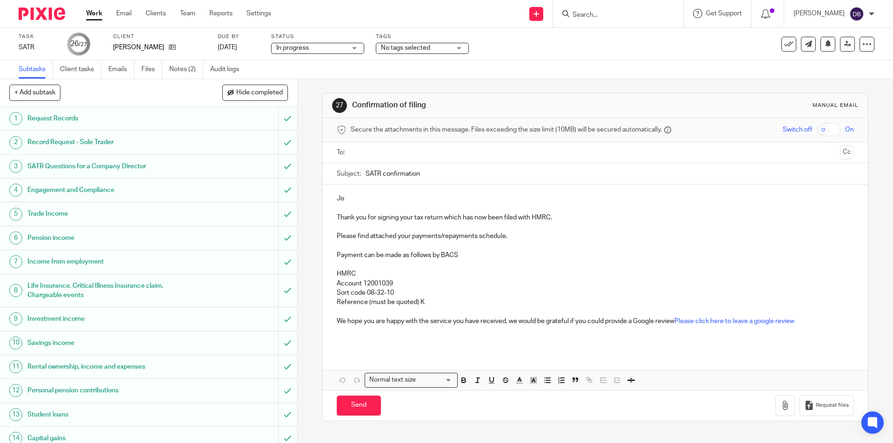
click at [367, 154] on input "text" at bounding box center [595, 152] width 482 height 11
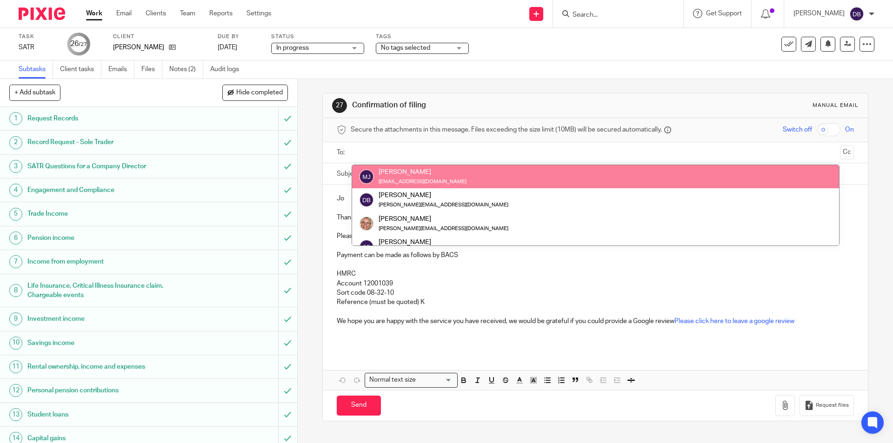
click at [305, 115] on div "27 Confirmation of filing Manual email Secure the attachments in this message. …" at bounding box center [595, 261] width 595 height 364
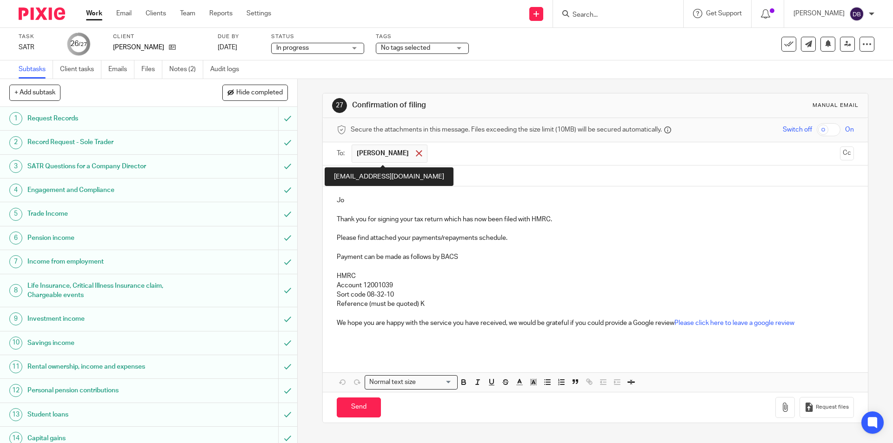
click at [416, 152] on span at bounding box center [419, 153] width 6 height 6
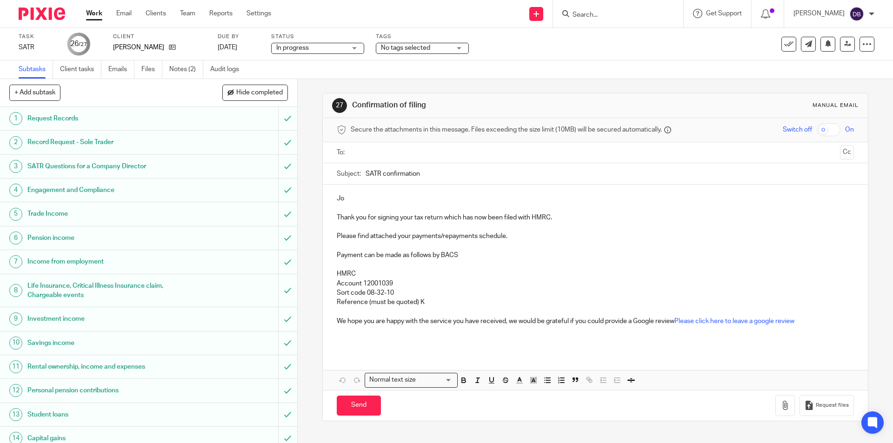
click at [307, 126] on div "27 Confirmation of filing Manual email Secure the attachments in this message. …" at bounding box center [595, 261] width 595 height 364
click at [376, 153] on input "text" at bounding box center [595, 152] width 482 height 11
click at [302, 161] on div "27 Confirmation of filing Manual email Secure the attachments in this message. …" at bounding box center [595, 261] width 595 height 364
click at [598, 15] on input "Search" at bounding box center [614, 15] width 84 height 8
click at [366, 175] on input "SATR confirmation" at bounding box center [610, 176] width 488 height 21
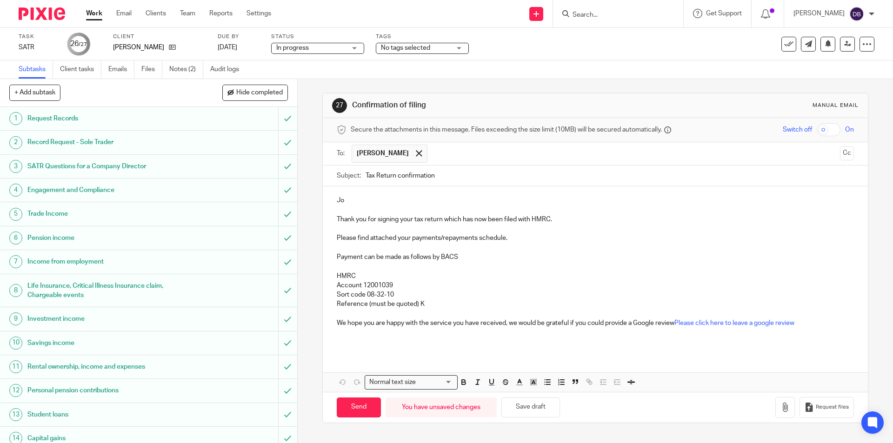
type input "Tax Return confirmation"
click at [337, 198] on p "Jo" at bounding box center [595, 200] width 517 height 9
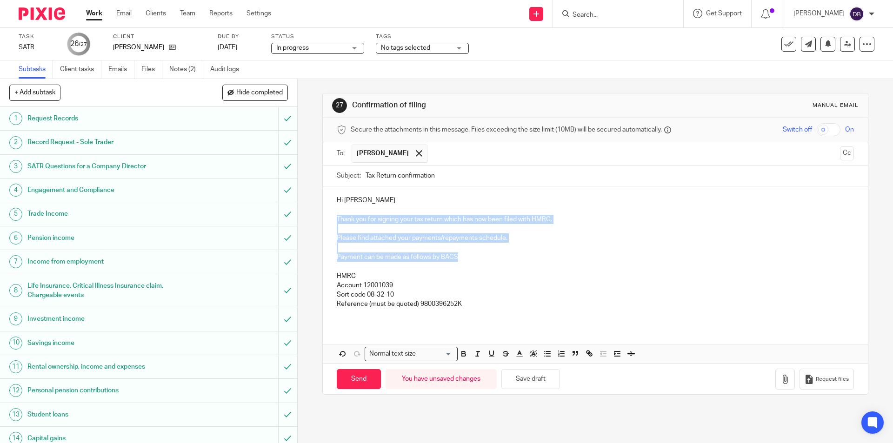
drag, startPoint x: 335, startPoint y: 218, endPoint x: 455, endPoint y: 256, distance: 125.9
click at [455, 256] on div "Hi Jo Thank you for signing your tax return which has now been filed with HMRC.…" at bounding box center [595, 255] width 545 height 139
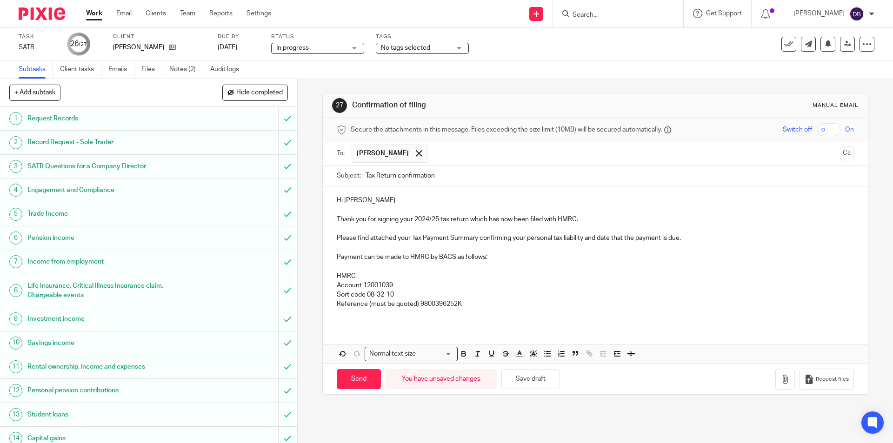
click at [337, 238] on p "Please find attached your Tax Payment Summary confirming your personal tax liab…" at bounding box center [595, 237] width 517 height 9
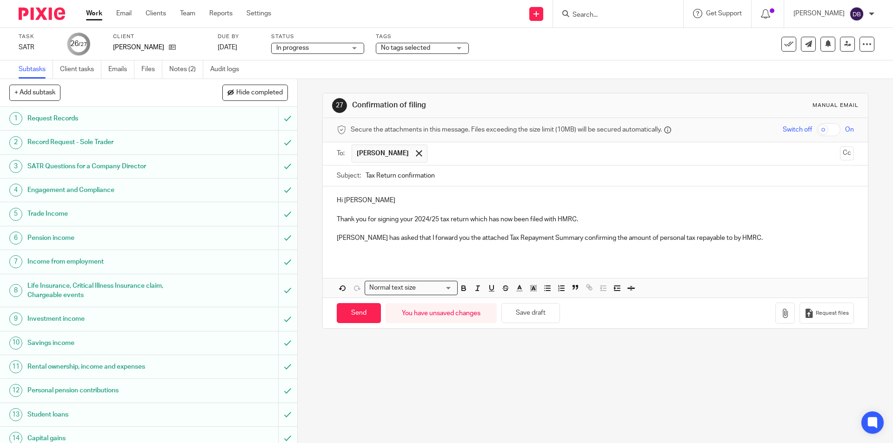
click at [342, 249] on p at bounding box center [595, 247] width 517 height 9
click at [337, 199] on p "Hi Jo" at bounding box center [595, 200] width 517 height 9
click at [780, 313] on icon "button" at bounding box center [784, 313] width 9 height 9
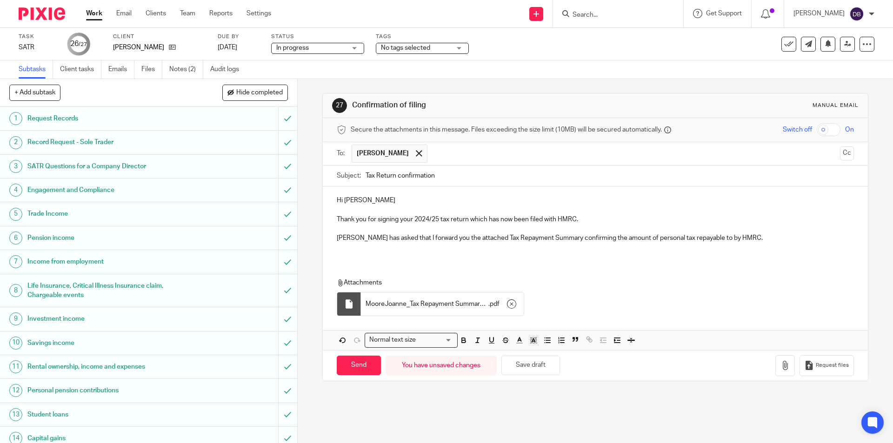
click at [333, 197] on div "Hi Jo Thank you for signing your 2024/25 tax return which has now been filed wi…" at bounding box center [595, 222] width 545 height 73
click at [710, 238] on p "Suzanne has asked that I forward you the attached Tax Repayment Summary confirm…" at bounding box center [595, 237] width 517 height 9
click at [357, 365] on input "Send" at bounding box center [359, 366] width 44 height 20
type input "Sent"
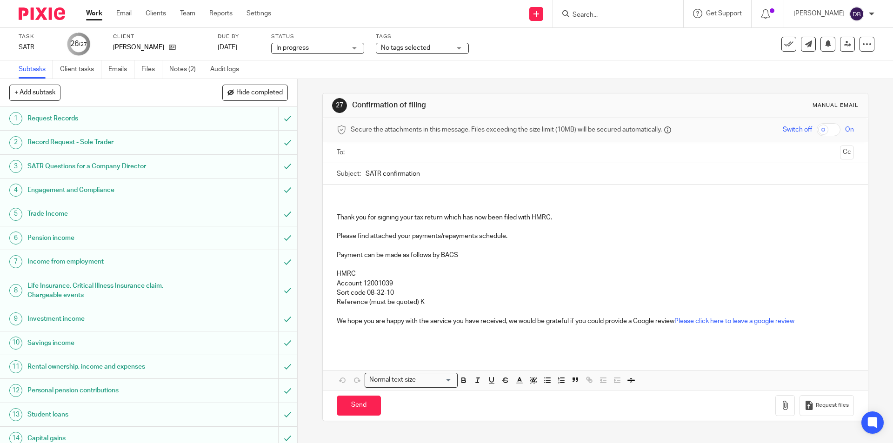
click at [388, 152] on input "text" at bounding box center [595, 152] width 482 height 11
click at [355, 196] on p at bounding box center [595, 200] width 517 height 9
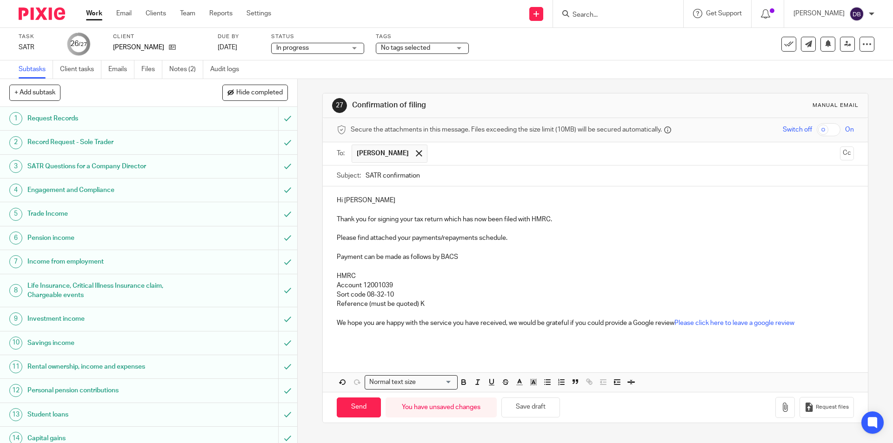
click at [366, 176] on input "SATR confirmation" at bounding box center [610, 176] width 488 height 21
type input "Tax Return confirmation"
click at [337, 217] on p "Thank you for signing your tax return which has now been filed with HMRC." at bounding box center [595, 219] width 517 height 9
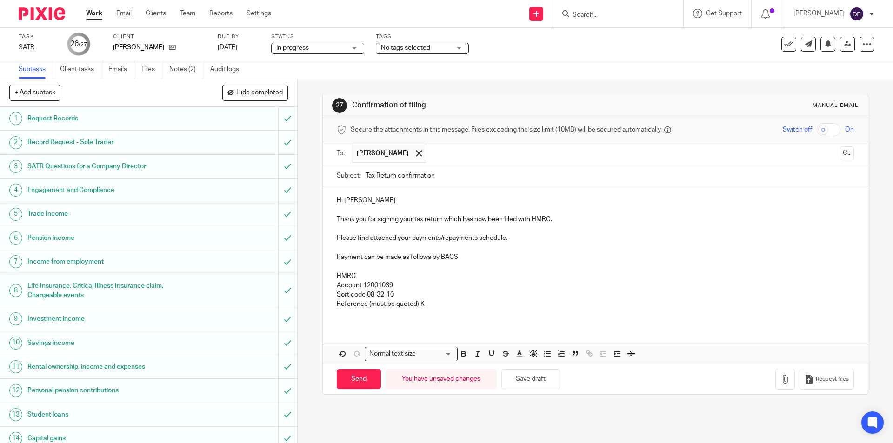
click at [337, 215] on p "Thank you for signing your tax return which has now been filed with HMRC." at bounding box center [595, 219] width 517 height 9
click at [481, 237] on p "Please find attached your Tax Payment Summary ." at bounding box center [595, 237] width 517 height 9
click at [412, 219] on p "Thank you for signing your tax return which has now been filed with HMRC." at bounding box center [595, 219] width 517 height 9
click at [418, 301] on p "Reference (must be quoted) K" at bounding box center [595, 303] width 517 height 9
click at [427, 315] on p at bounding box center [595, 313] width 517 height 9
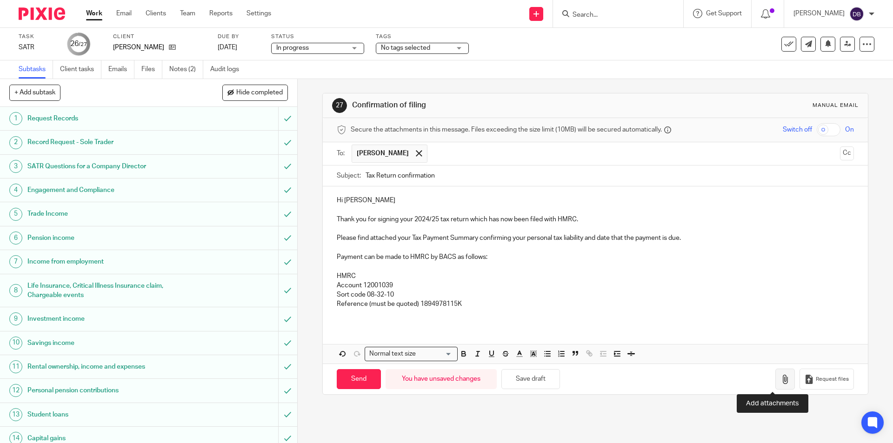
click at [780, 379] on icon "button" at bounding box center [784, 379] width 9 height 9
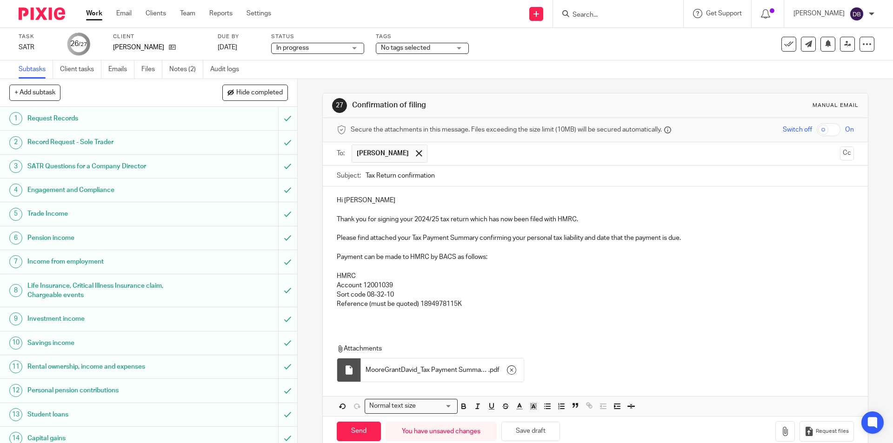
click at [312, 216] on div "27 Confirmation of filing Manual email Secure the attachments in this message. …" at bounding box center [595, 261] width 595 height 364
click at [466, 153] on input "text" at bounding box center [634, 154] width 404 height 18
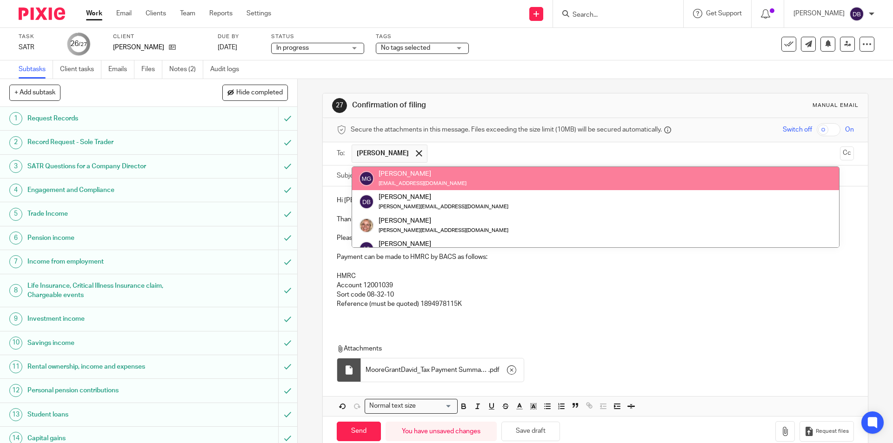
click at [311, 152] on div "27 Confirmation of filing Manual email Secure the attachments in this message. …" at bounding box center [595, 261] width 595 height 364
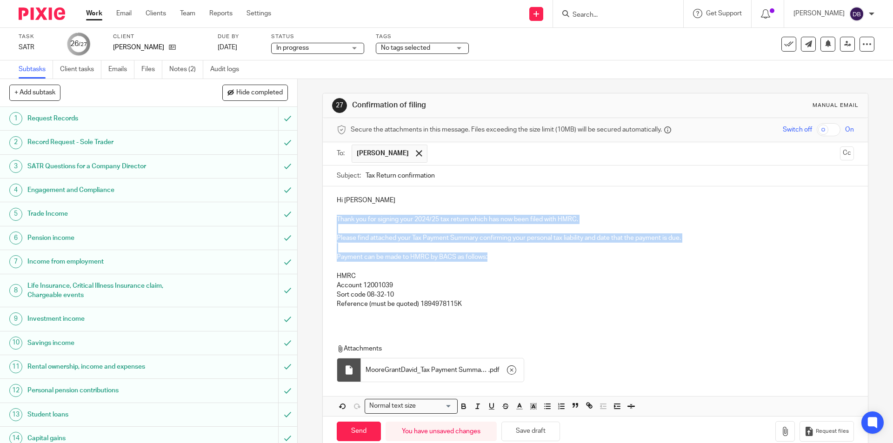
drag, startPoint x: 334, startPoint y: 217, endPoint x: 489, endPoint y: 255, distance: 159.5
click at [489, 255] on div "Hi Grant Thank you for signing your 2024/25 tax return which has now been filed…" at bounding box center [595, 255] width 545 height 139
copy div "Thank you for signing your 2024/25 tax return which has now been filed with HMR…"
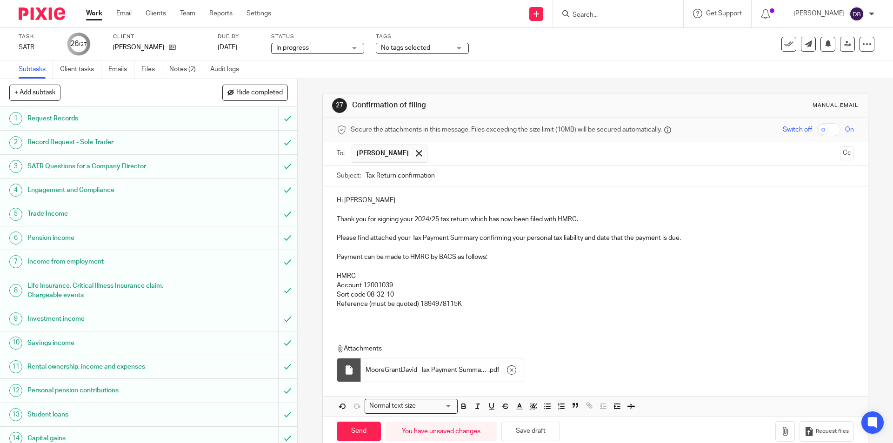
click at [337, 197] on p "Hi Grant" at bounding box center [595, 200] width 517 height 9
click at [337, 236] on p "Please find attached your Tax Payment Summary confirming your personal tax liab…" at bounding box center [595, 237] width 517 height 9
click at [364, 429] on input "Send" at bounding box center [359, 432] width 44 height 20
type input "Sent"
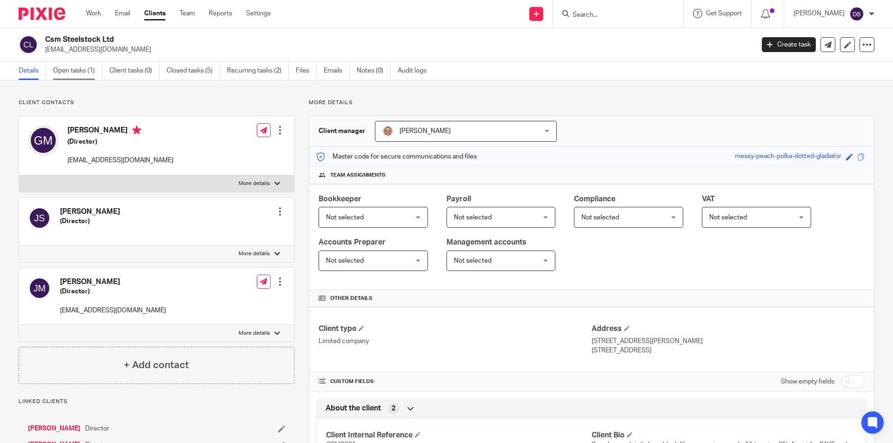
click at [80, 67] on link "Open tasks (1)" at bounding box center [77, 71] width 49 height 18
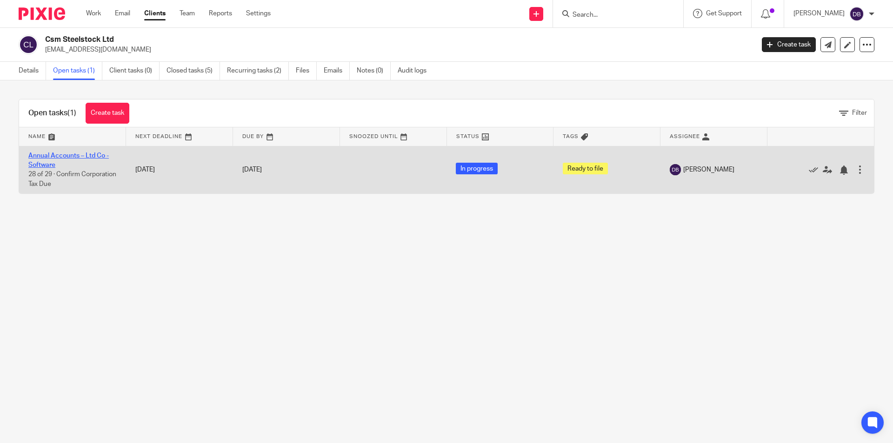
click at [64, 154] on link "Annual Accounts – Ltd Co - Software" at bounding box center [68, 161] width 80 height 16
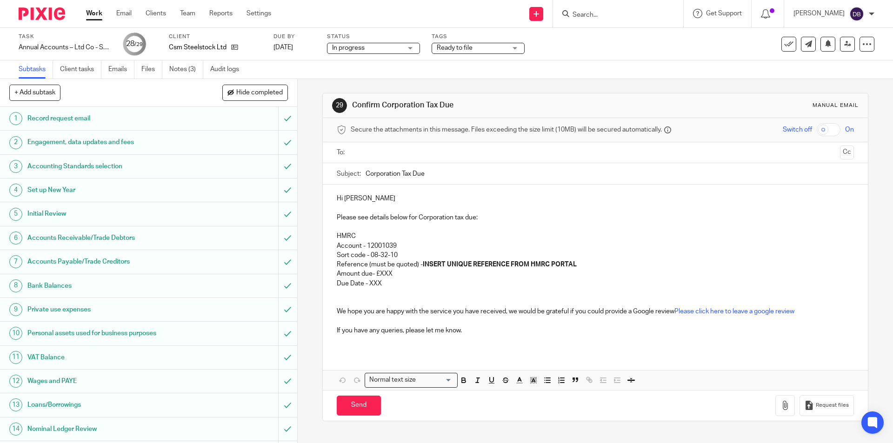
click at [405, 150] on input "text" at bounding box center [595, 152] width 482 height 11
click at [366, 200] on p "Hi [PERSON_NAME]" at bounding box center [595, 200] width 517 height 9
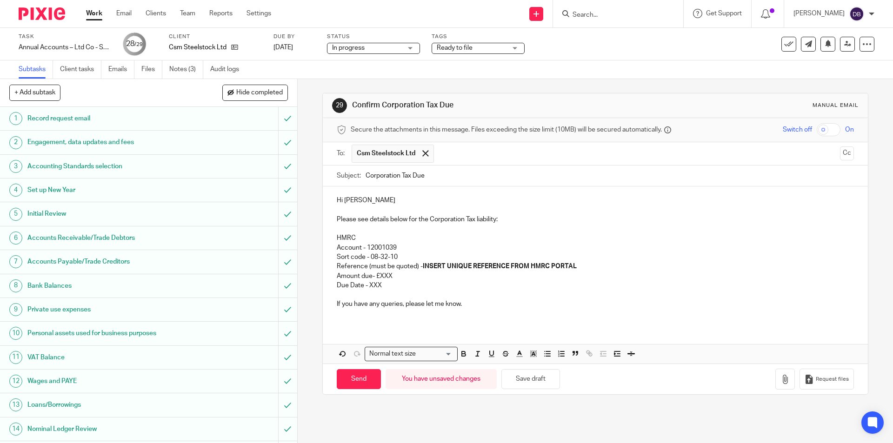
click at [432, 174] on input "Corporation Tax Due" at bounding box center [610, 176] width 488 height 21
click at [337, 218] on p "Please see details below for the Corporation Tax liability:" at bounding box center [595, 219] width 517 height 9
click at [408, 219] on p "Suzanne has asked that I send you the details below for the Corporation Tax lia…" at bounding box center [595, 219] width 517 height 9
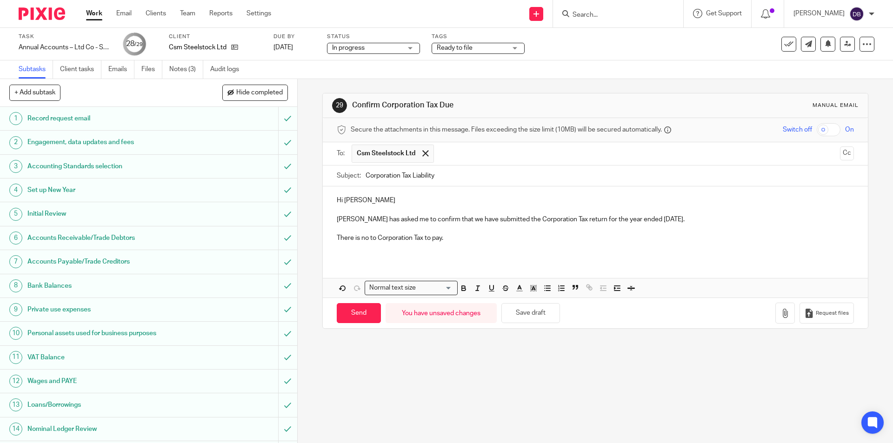
click at [446, 176] on input "Corporation Tax Liability" at bounding box center [610, 176] width 488 height 21
type input "Corporation Tax Return"
click at [337, 199] on p "Hi Grant" at bounding box center [595, 200] width 517 height 9
click at [389, 254] on div "Hi Grant Suzanne has asked me to confirm that we have submitted the Corporation…" at bounding box center [595, 222] width 545 height 73
click at [337, 197] on p "Hi Grant" at bounding box center [595, 200] width 517 height 9
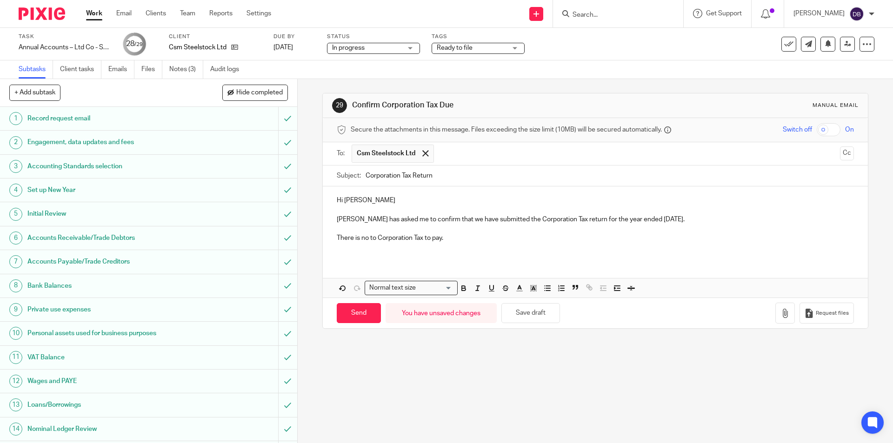
click at [433, 218] on p "Suzanne has asked me to confirm that we have submitted the Corporation Tax retu…" at bounding box center [595, 219] width 517 height 9
click at [401, 219] on p "Suzanne has asked me to let you know that we have submitted the Corporation Tax…" at bounding box center [595, 219] width 517 height 9
click at [352, 310] on input "Send" at bounding box center [359, 313] width 44 height 20
type input "Sent"
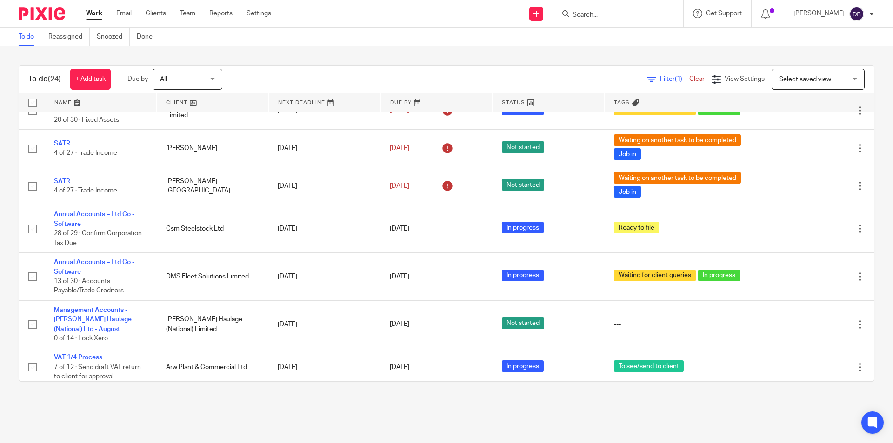
scroll to position [341, 0]
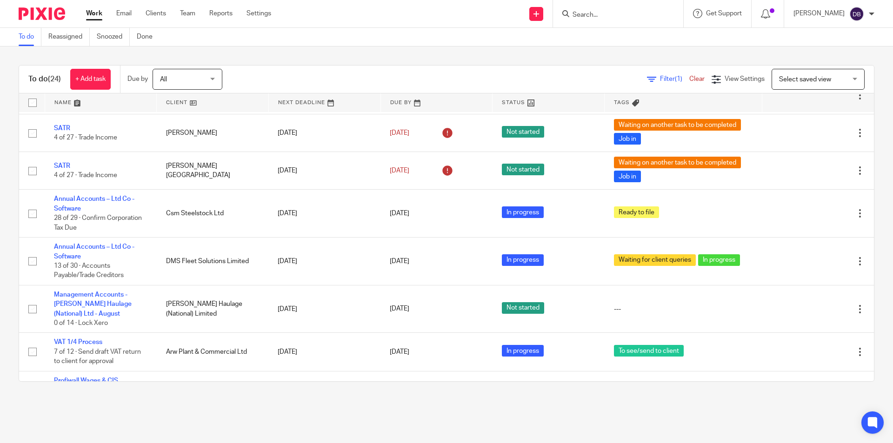
click at [90, 14] on link "Work" at bounding box center [94, 13] width 16 height 9
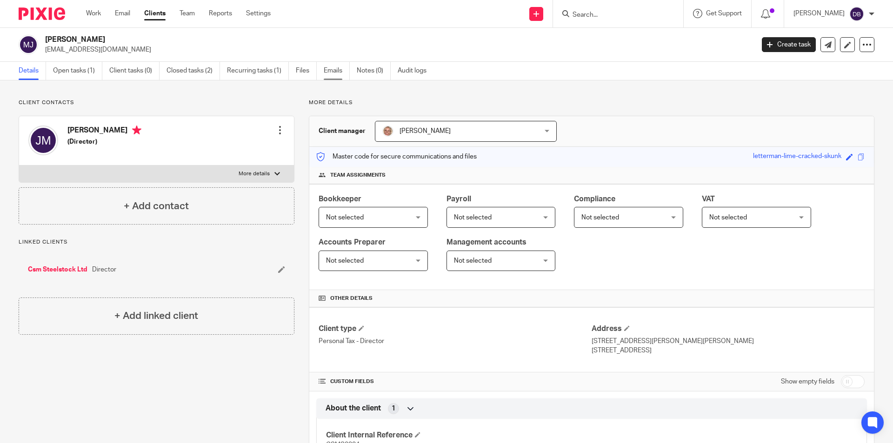
click at [331, 71] on link "Emails" at bounding box center [337, 71] width 26 height 18
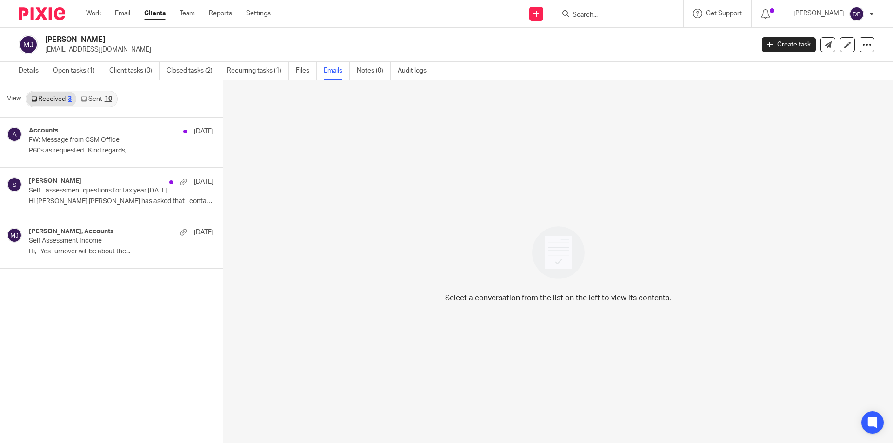
click at [94, 95] on link "Sent 10" at bounding box center [96, 99] width 40 height 15
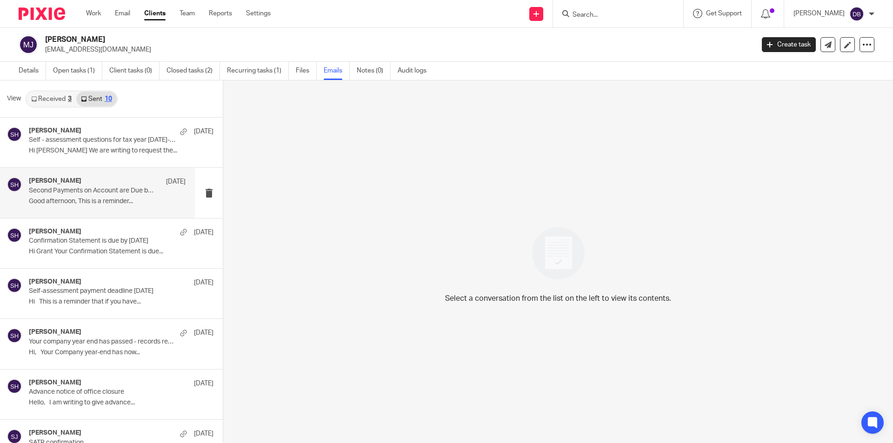
click at [95, 205] on p "Good afternoon, This is a reminder..." at bounding box center [107, 202] width 157 height 8
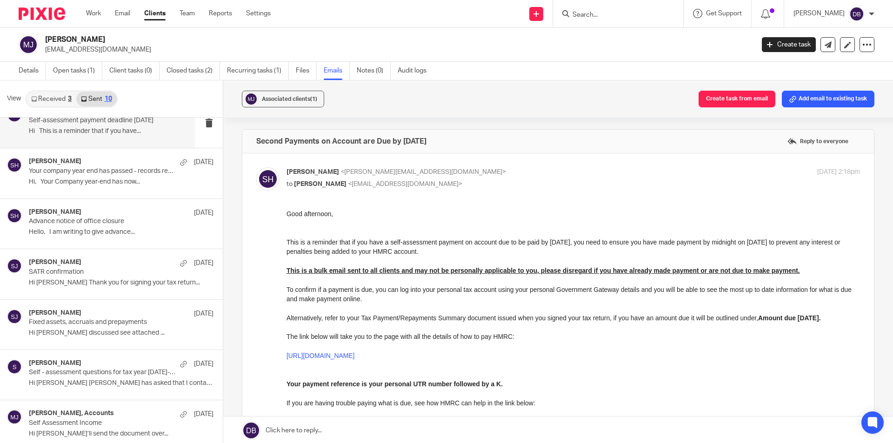
scroll to position [177, 0]
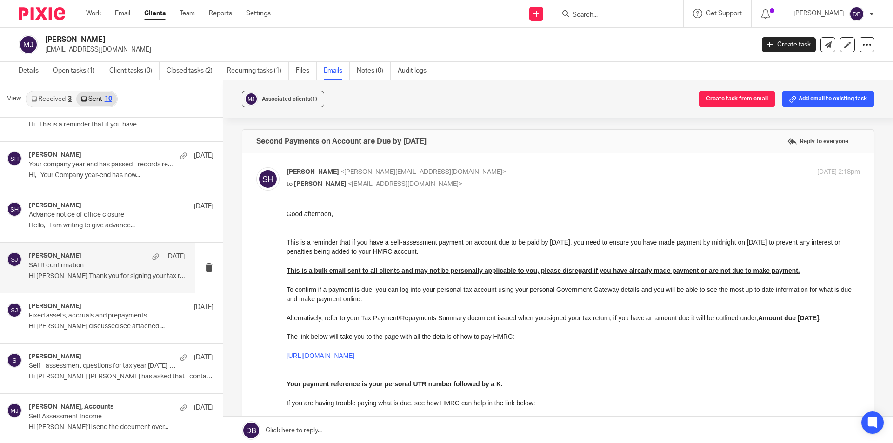
click at [98, 277] on p "Hi Jo Thank you for signing your tax return..." at bounding box center [107, 277] width 157 height 8
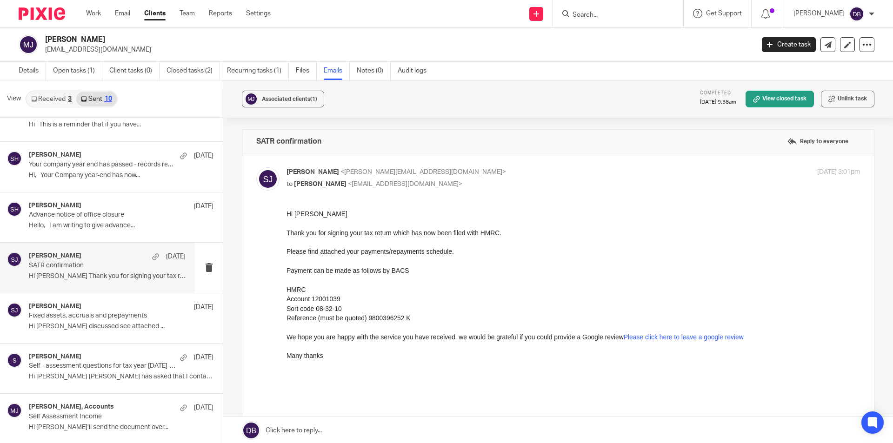
scroll to position [0, 0]
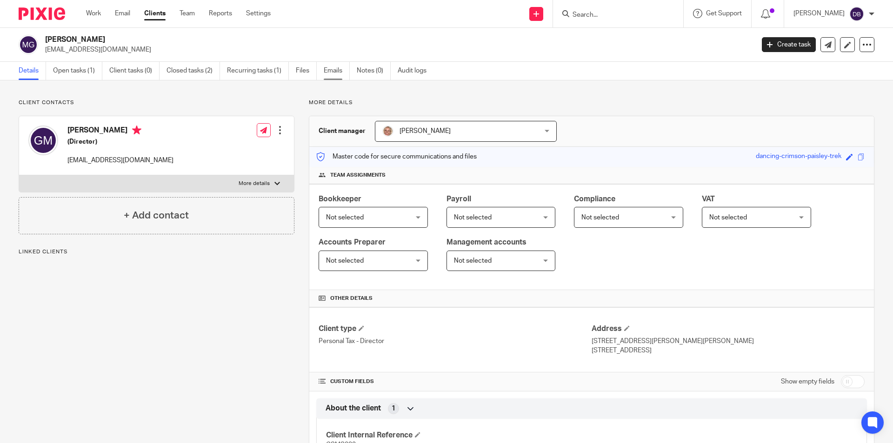
click at [339, 70] on link "Emails" at bounding box center [337, 71] width 26 height 18
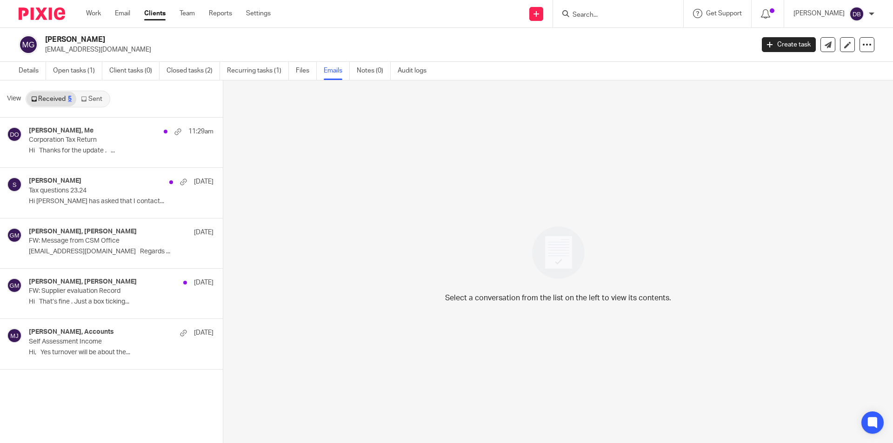
click at [97, 98] on link "Sent" at bounding box center [92, 99] width 33 height 15
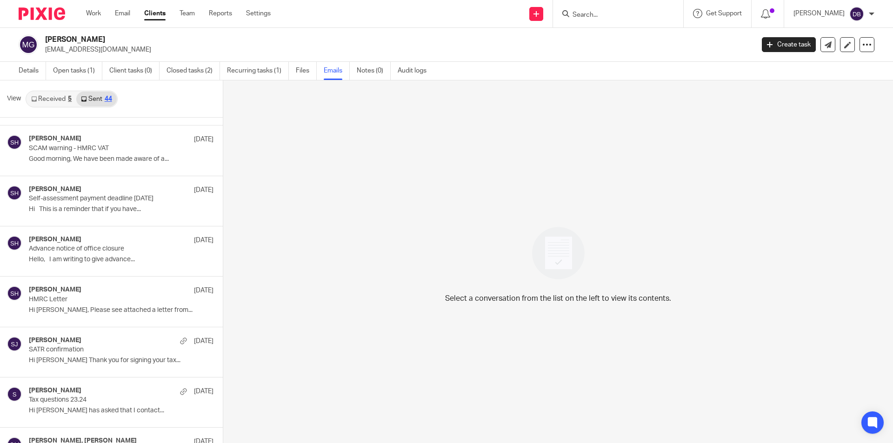
scroll to position [310, 0]
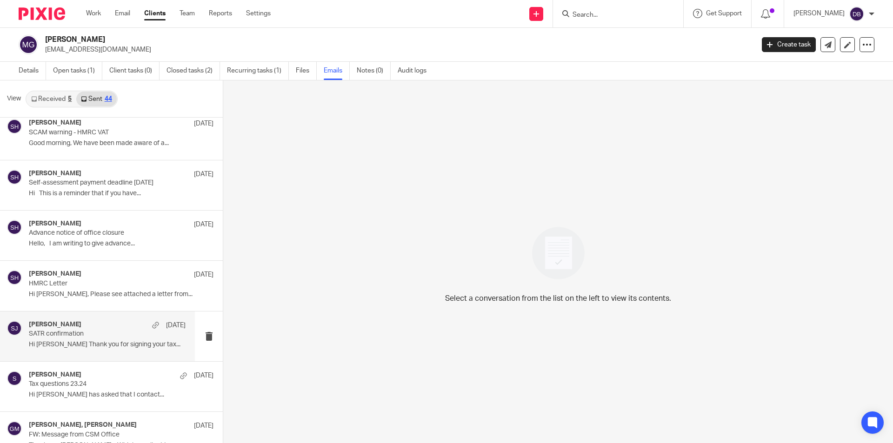
click at [103, 328] on div "Suzanne Jones 23 Sep 2024" at bounding box center [107, 325] width 157 height 9
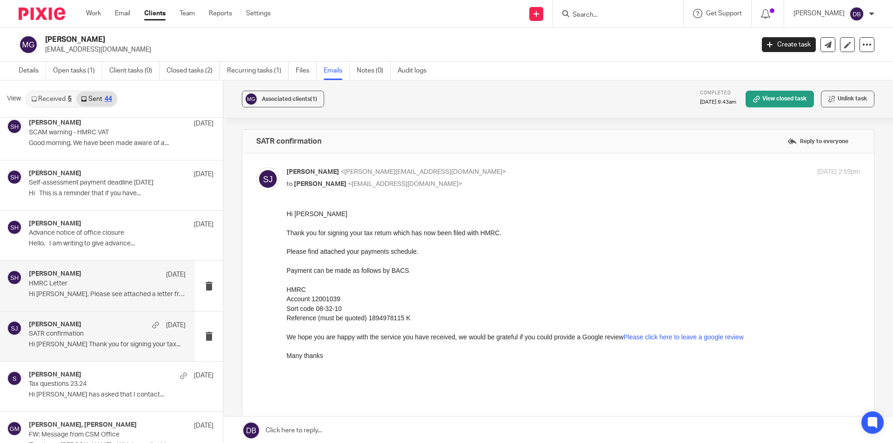
scroll to position [0, 0]
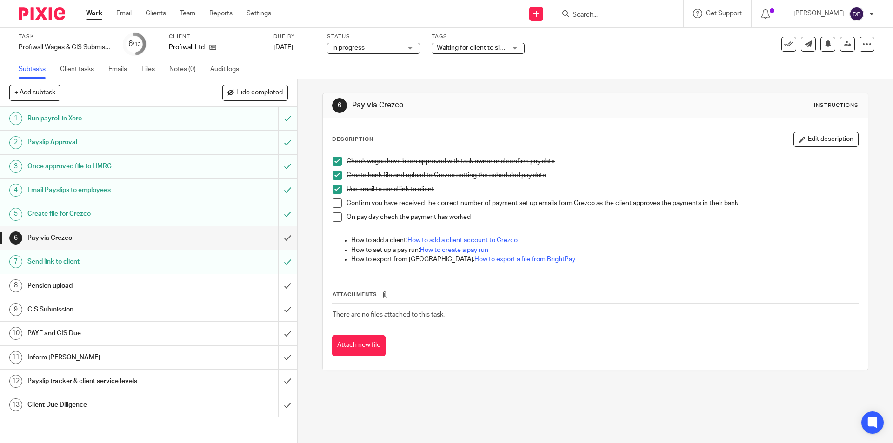
click at [335, 203] on span at bounding box center [336, 203] width 9 height 9
click at [501, 46] on span "Waiting for client to sign/approve" at bounding box center [485, 48] width 96 height 7
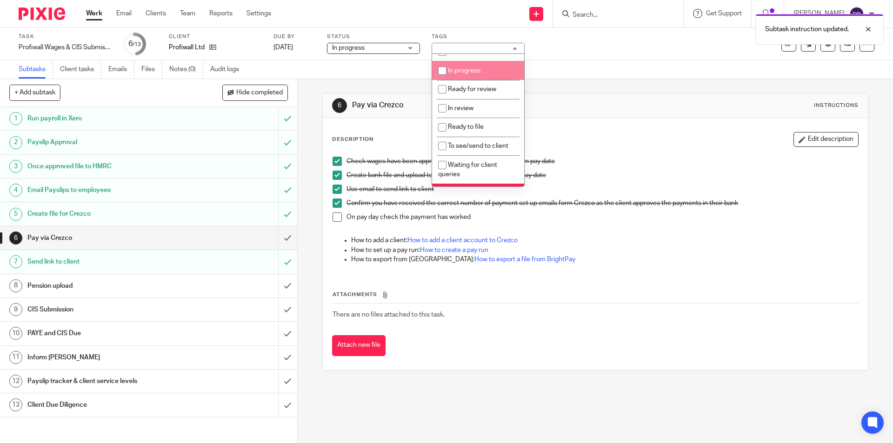
scroll to position [140, 0]
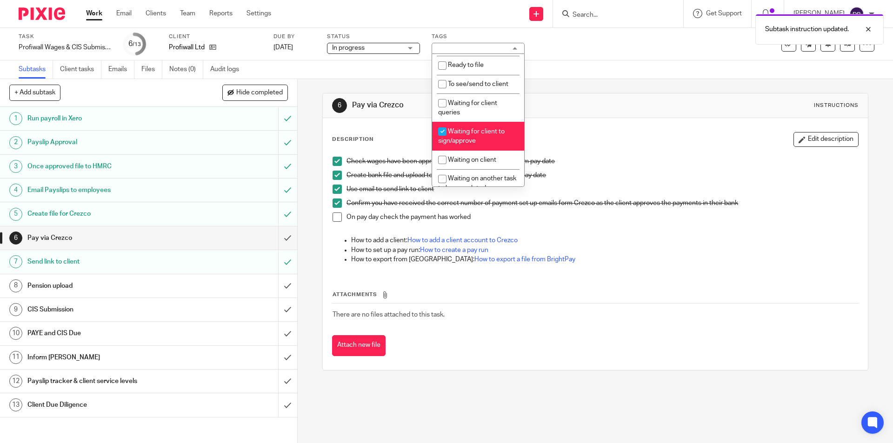
click at [481, 137] on li "Waiting for client to sign/approve" at bounding box center [478, 136] width 92 height 28
checkbox input "false"
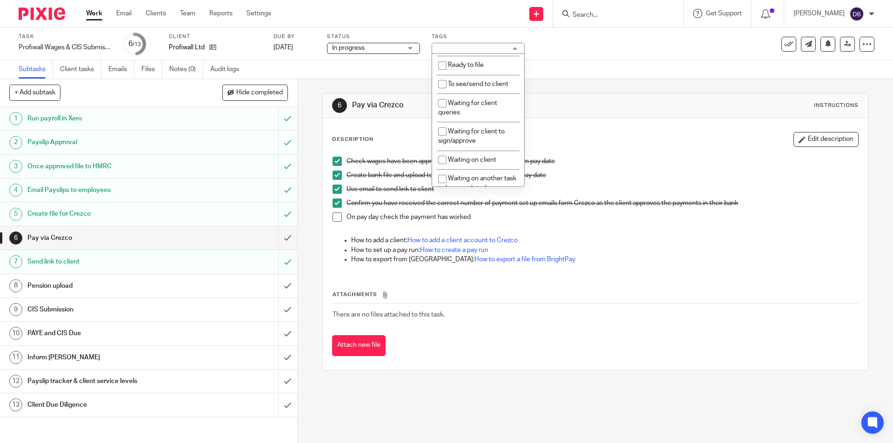
click at [304, 189] on div "6 Pay via [GEOGRAPHIC_DATA] Instructions Description Edit description Check wag…" at bounding box center [595, 261] width 595 height 364
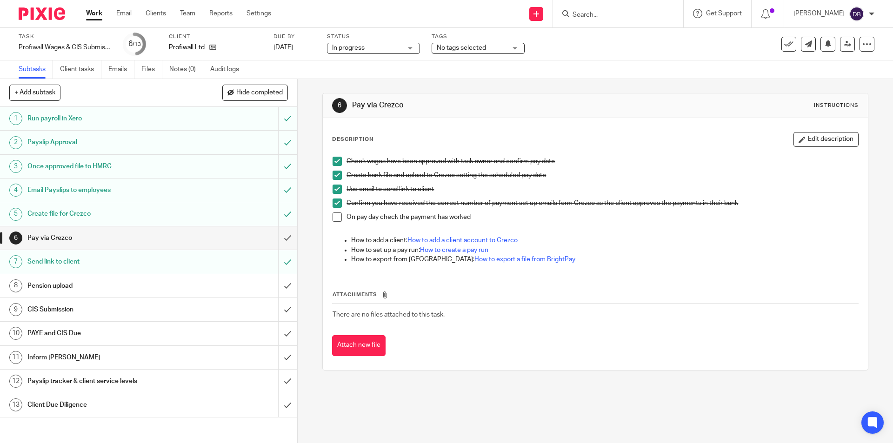
click at [127, 285] on h1 "Pension upload" at bounding box center [107, 286] width 161 height 14
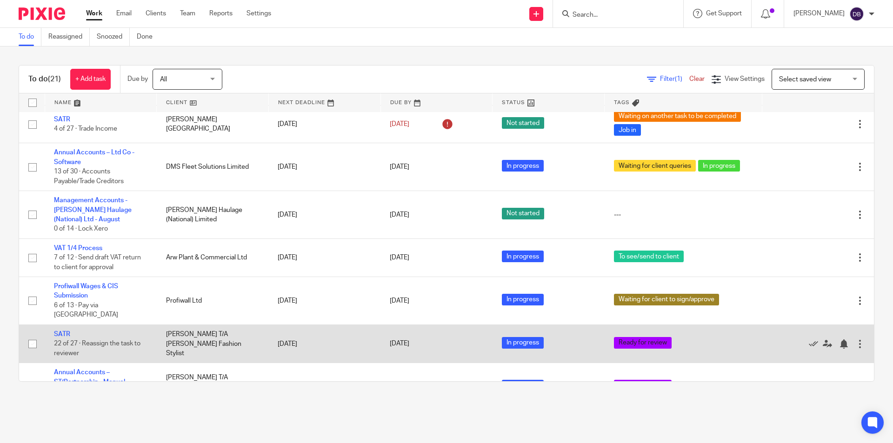
scroll to position [480, 0]
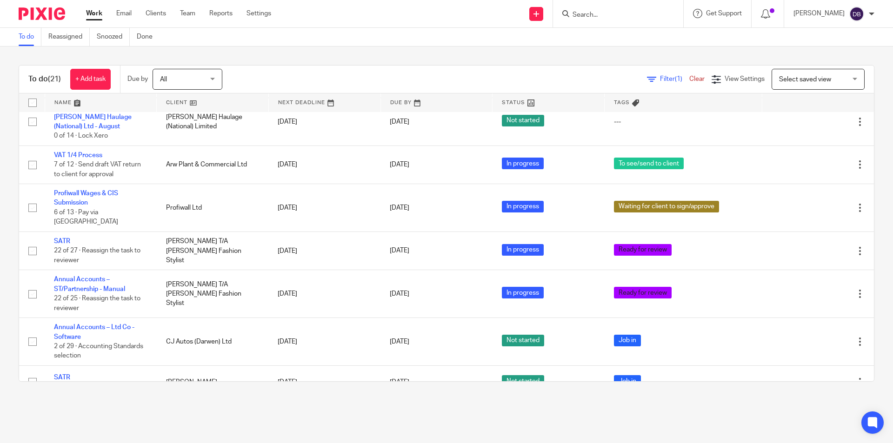
click at [93, 12] on link "Work" at bounding box center [94, 13] width 16 height 9
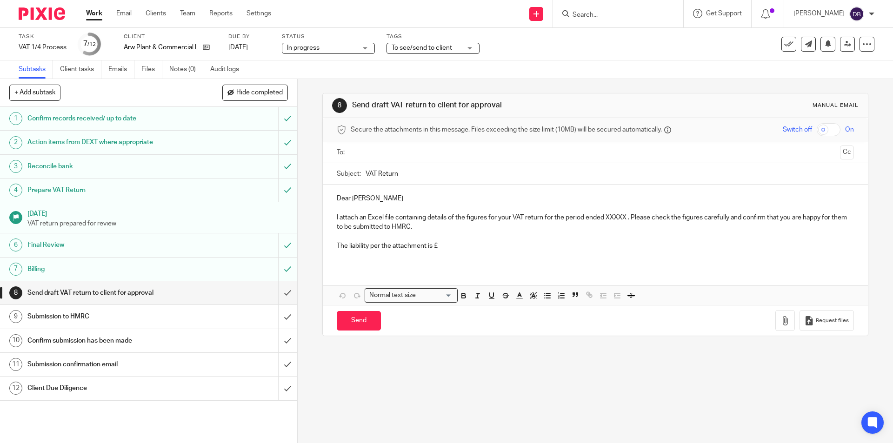
click at [382, 153] on input "text" at bounding box center [595, 152] width 482 height 11
click at [450, 246] on p "The liability per the attachment is £" at bounding box center [595, 247] width 517 height 9
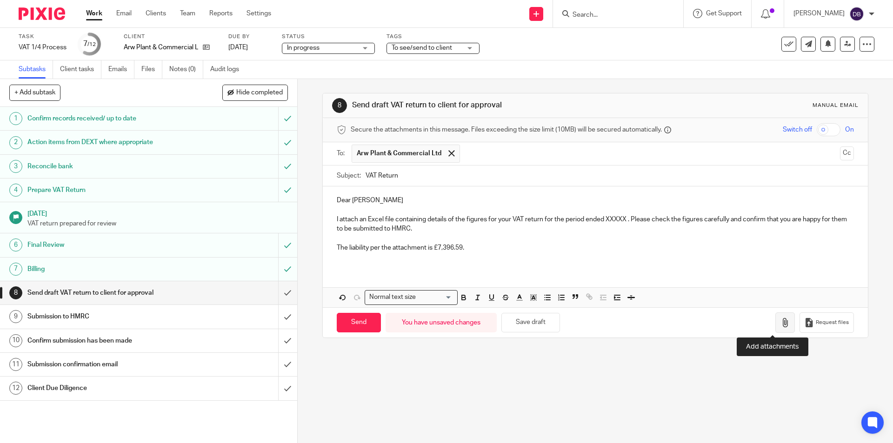
click at [780, 326] on icon "button" at bounding box center [784, 322] width 9 height 9
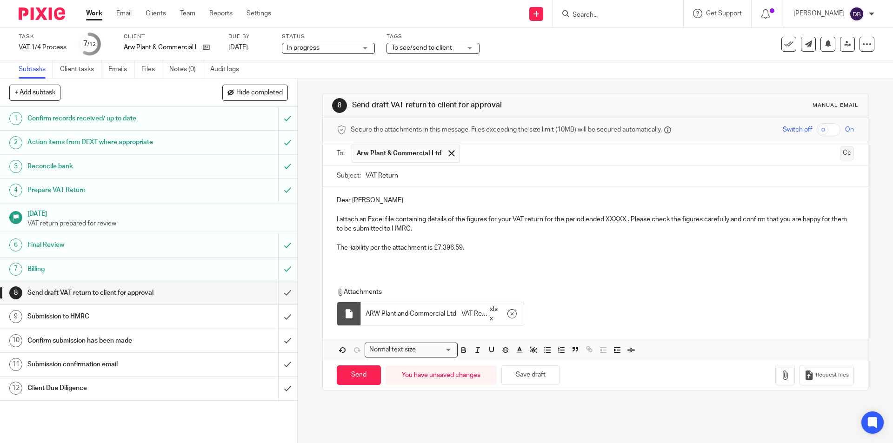
click at [840, 151] on button "Cc" at bounding box center [847, 153] width 14 height 14
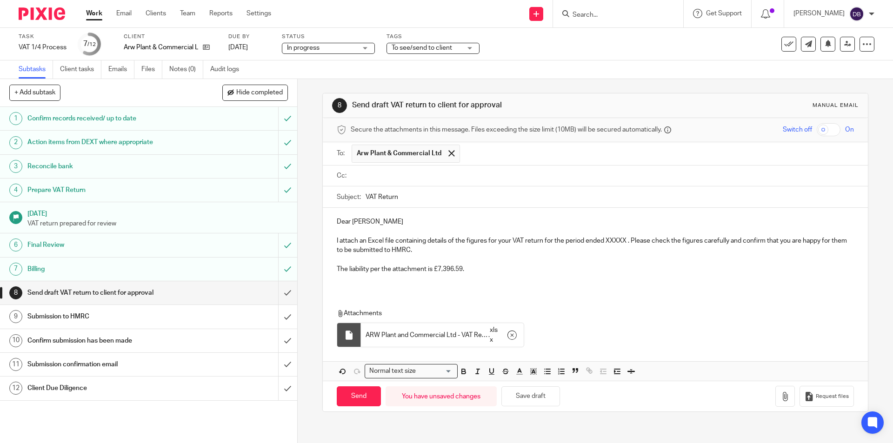
click at [536, 177] on input "text" at bounding box center [602, 176] width 496 height 11
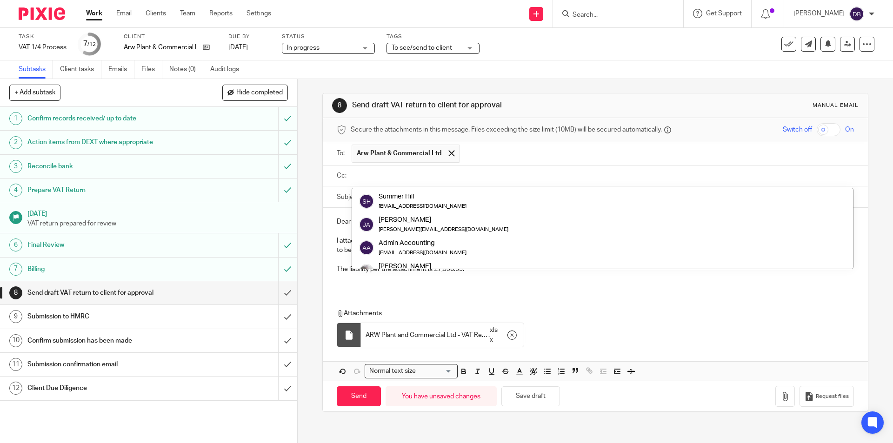
scroll to position [200, 0]
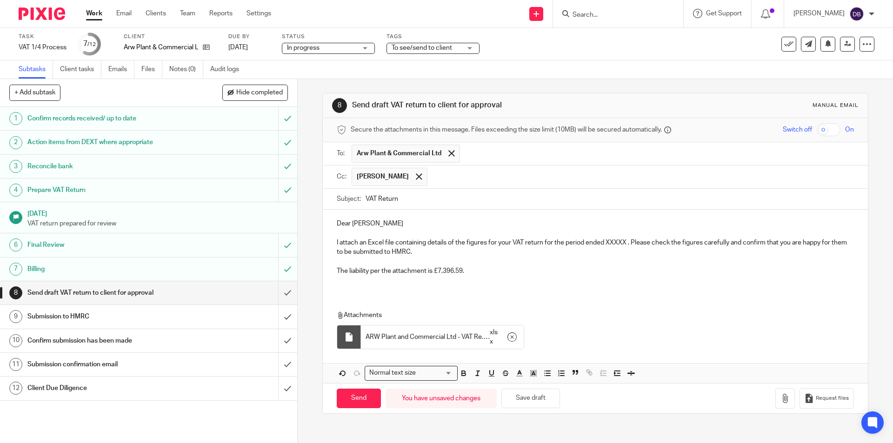
click at [331, 222] on div "Dear Alexander I attach an Excel file containing details of the figures for you…" at bounding box center [595, 251] width 545 height 82
click at [360, 396] on input "Send" at bounding box center [359, 399] width 44 height 20
type input "Sent"
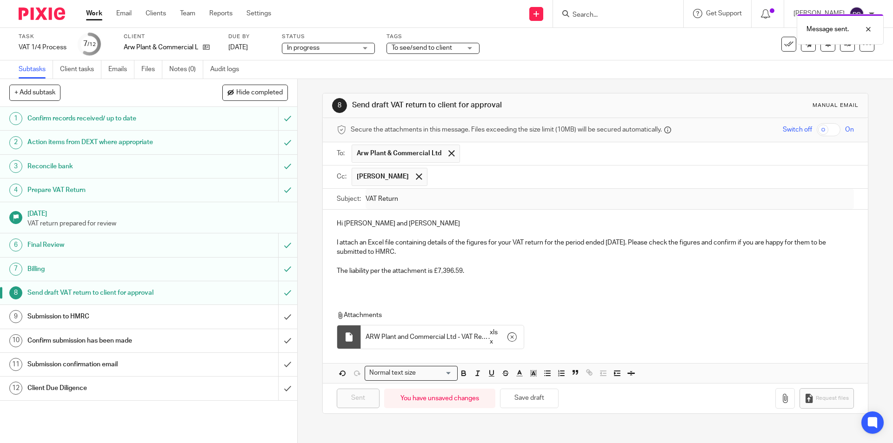
click at [439, 48] on span "To see/send to client" at bounding box center [422, 48] width 60 height 7
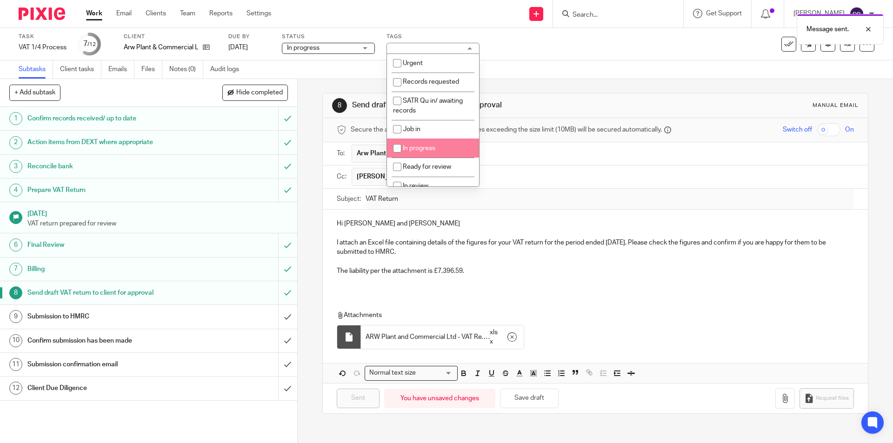
scroll to position [108, 0]
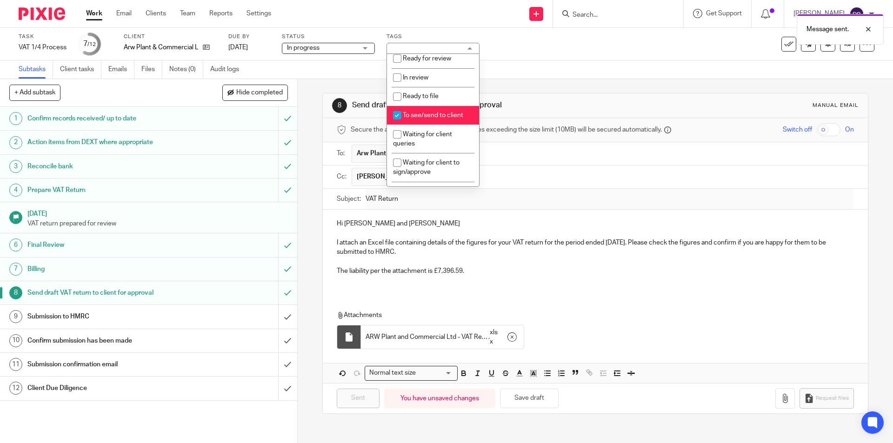
click at [421, 115] on span "To see/send to client" at bounding box center [433, 115] width 60 height 7
checkbox input "false"
click at [420, 131] on span "Waiting for client queries" at bounding box center [422, 139] width 59 height 16
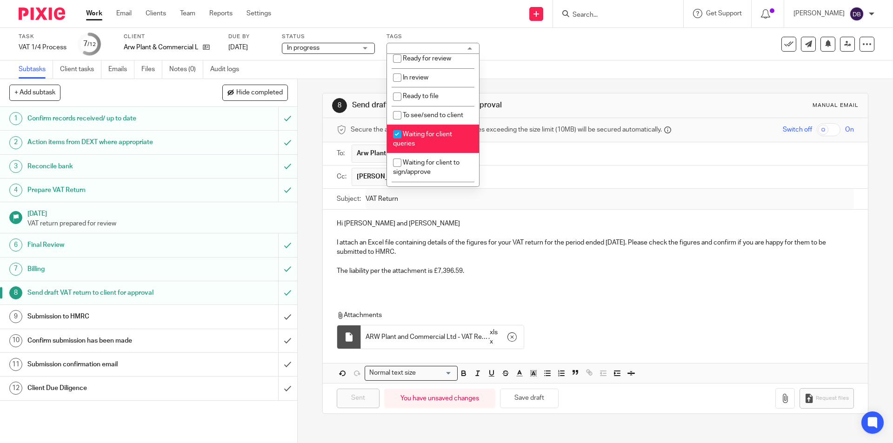
click at [420, 131] on span "Waiting for client queries" at bounding box center [422, 139] width 59 height 16
checkbox input "false"
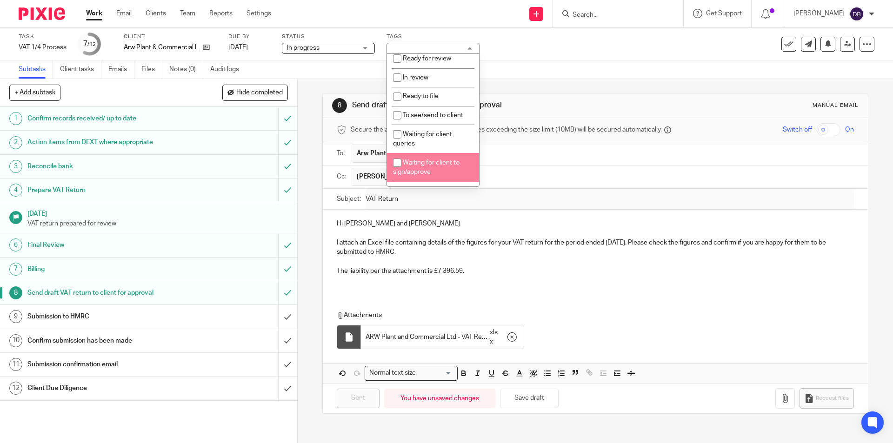
click at [424, 164] on span "Waiting for client to sign/approve" at bounding box center [426, 168] width 66 height 16
checkbox input "true"
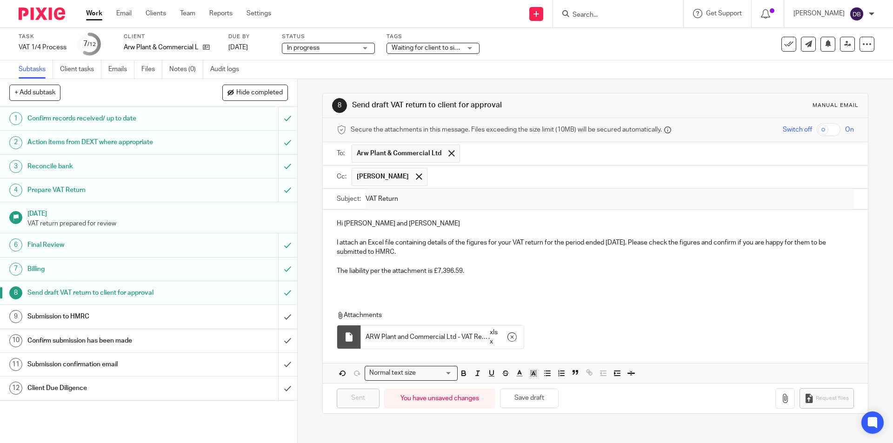
click at [308, 191] on div "8 Send draft VAT return to client for approval Manual email Secure the attachme…" at bounding box center [595, 261] width 595 height 364
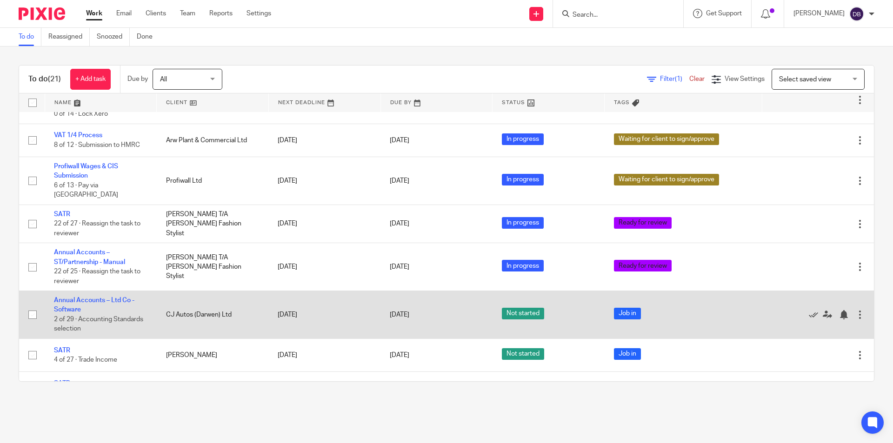
scroll to position [409, 0]
